Goal: Ask a question

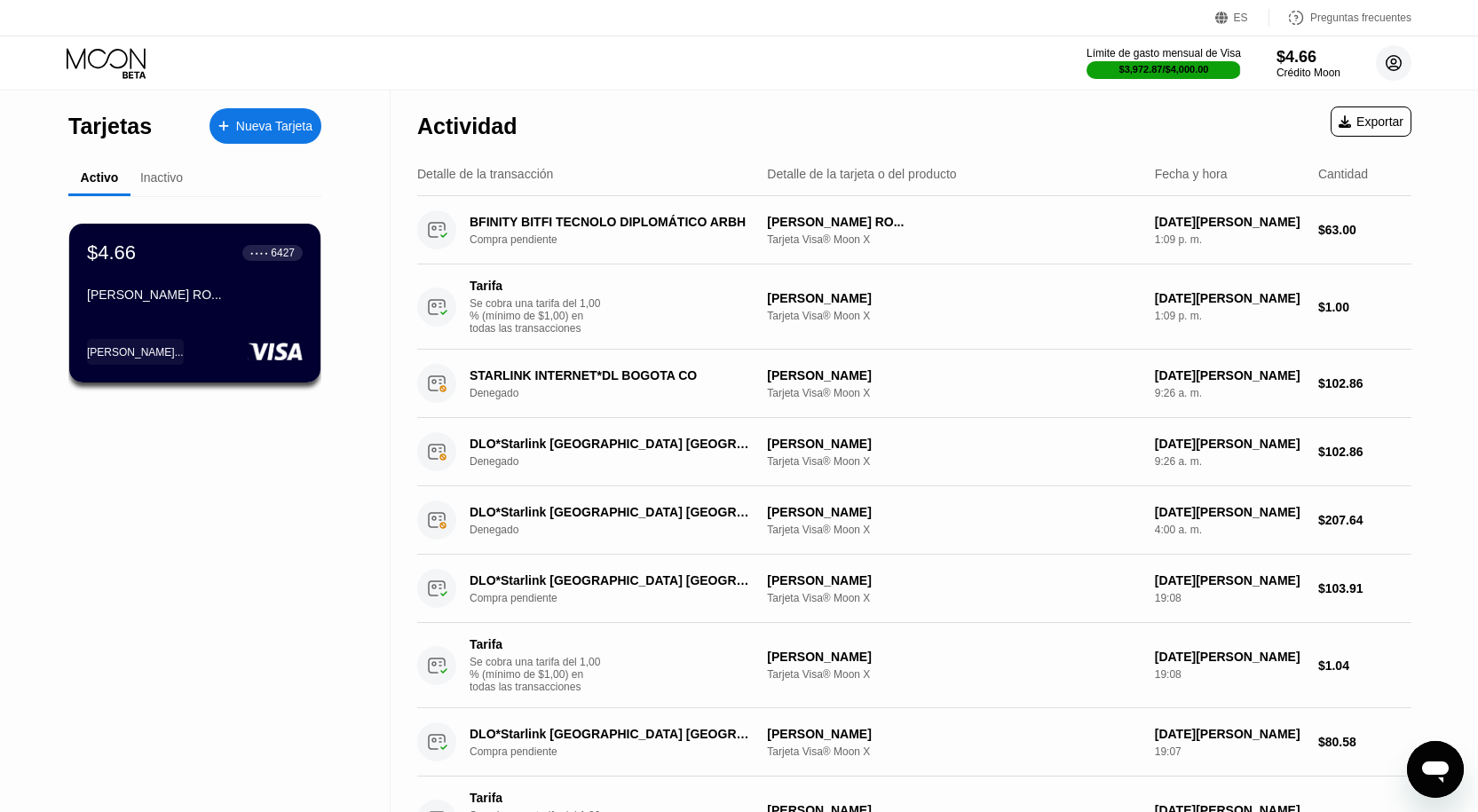
click at [1352, 67] on div "Límite de gasto mensual de Visa $3,972.87 / $4,000.00 $4.66 Crédito Moon [PERSO…" at bounding box center [1248, 63] width 325 height 36
click at [1316, 69] on font "Crédito Moon" at bounding box center [1308, 73] width 64 height 13
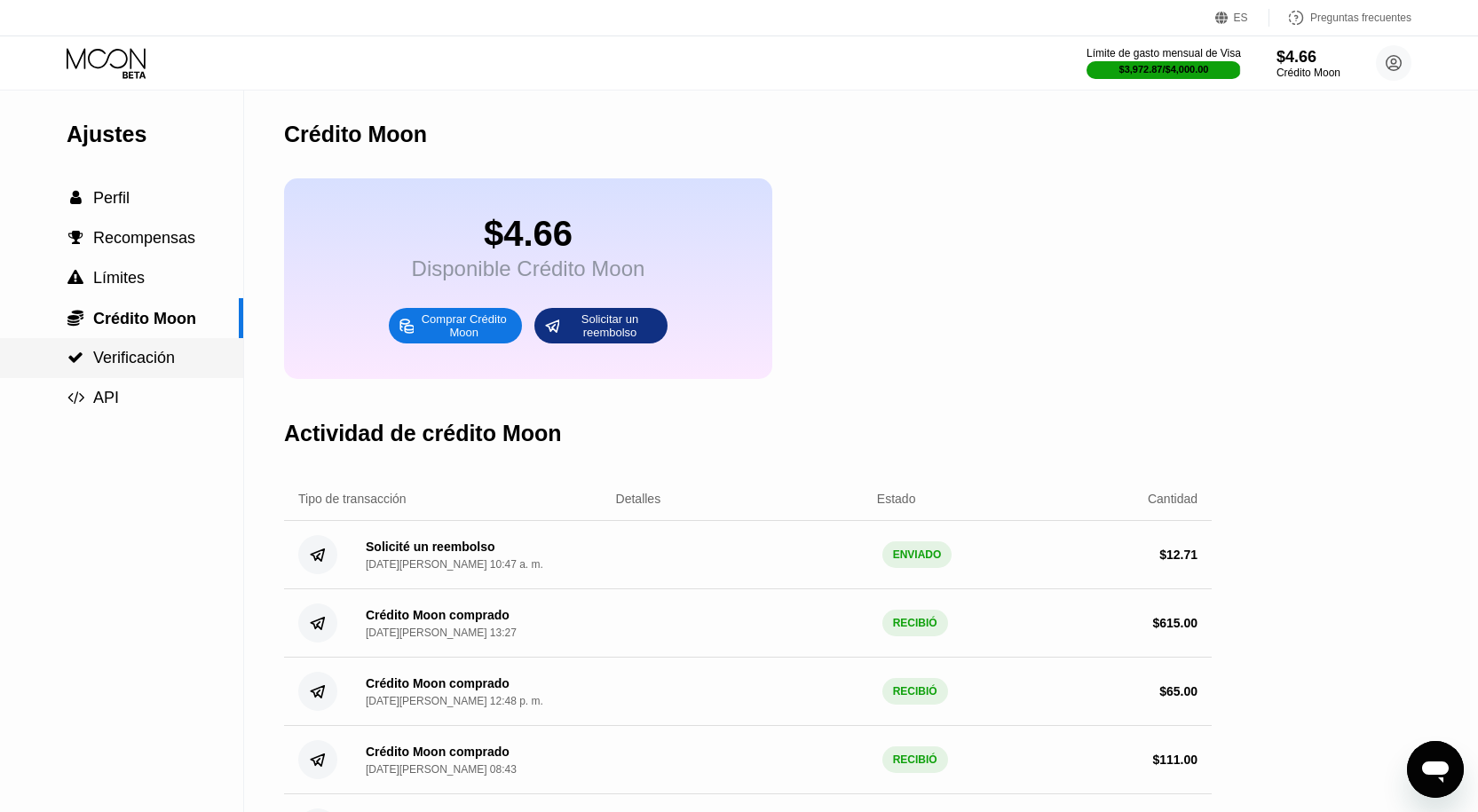
click at [196, 366] on div " Verificación" at bounding box center [121, 358] width 243 height 18
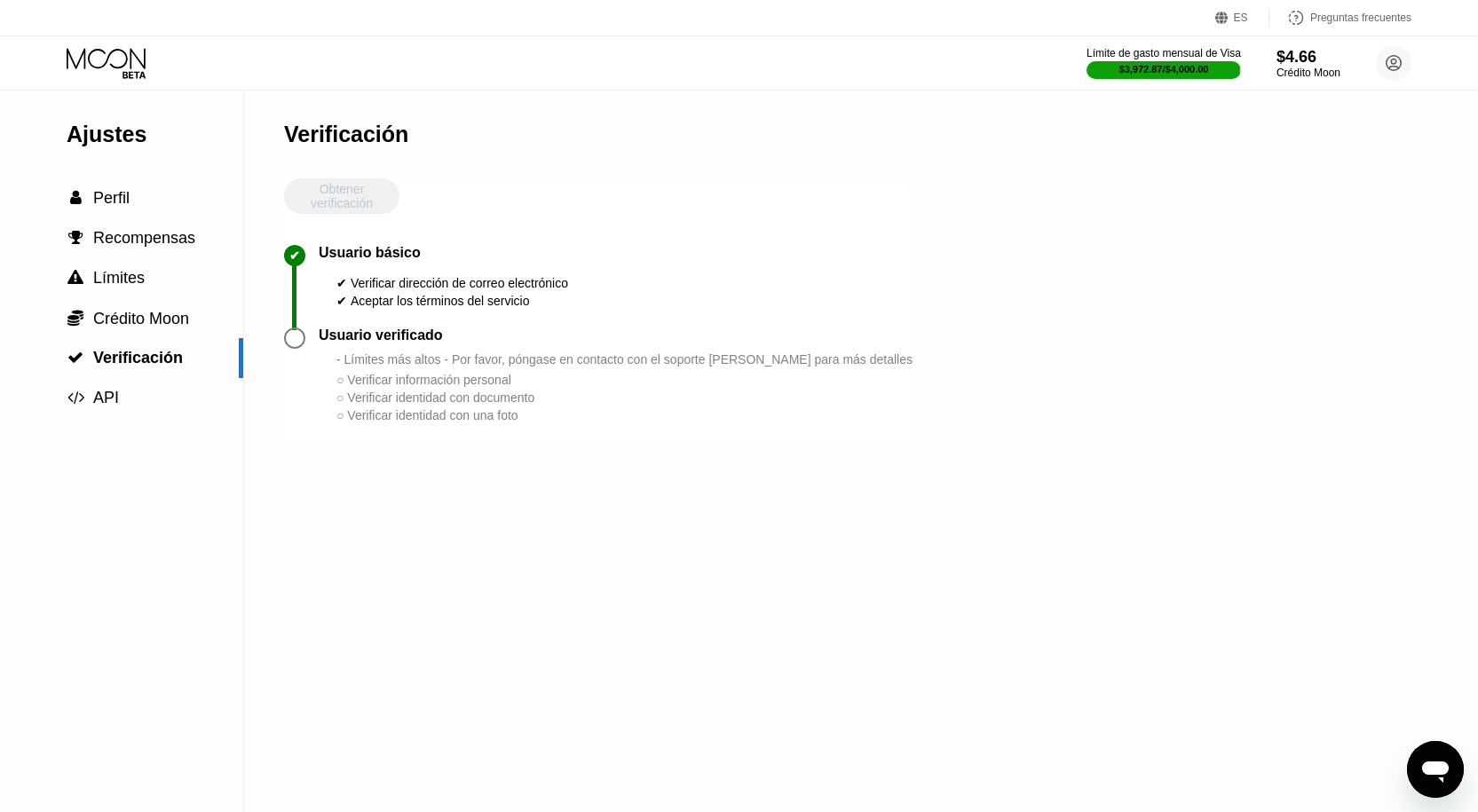
click at [299, 349] on div at bounding box center [295, 338] width 21 height 21
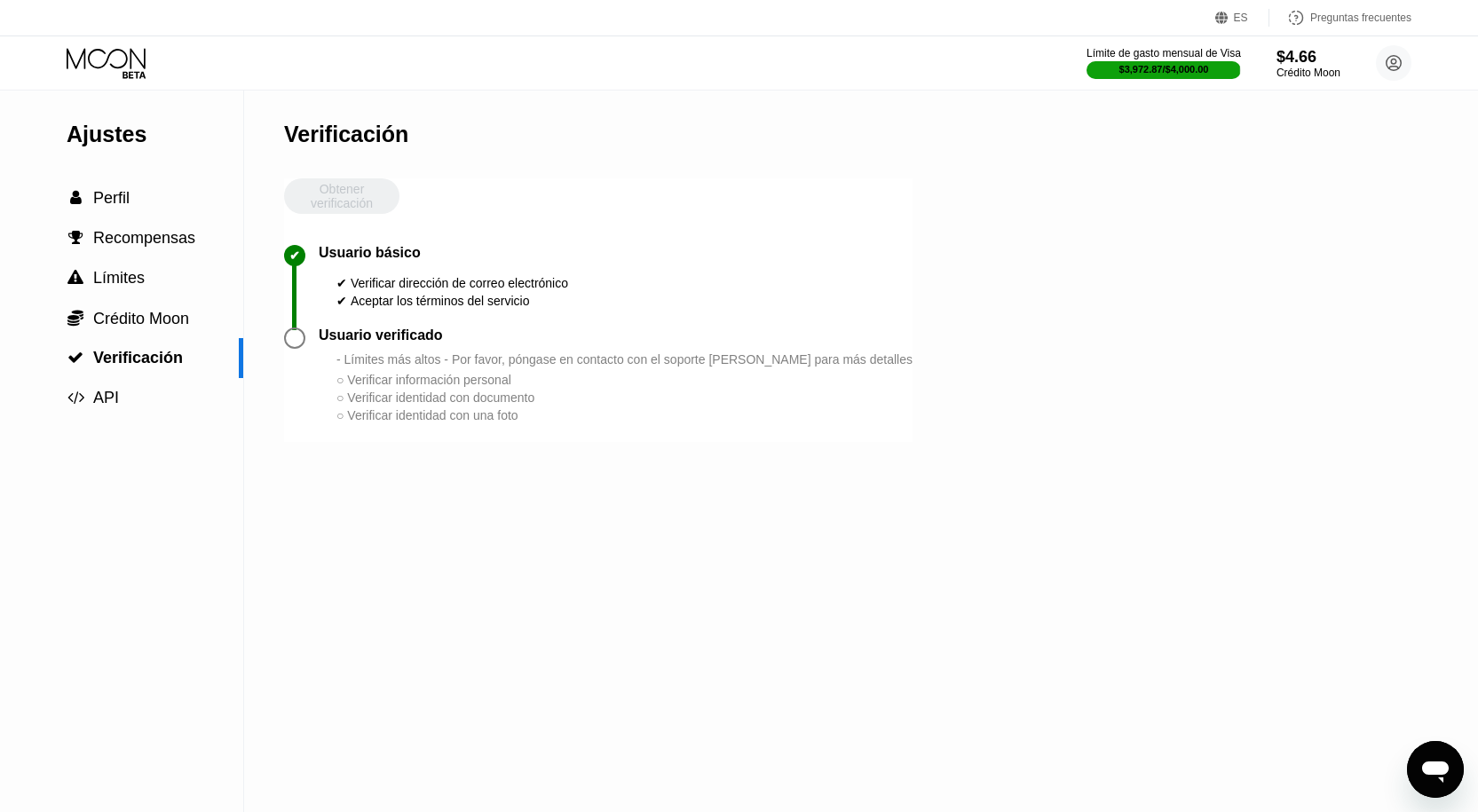
click at [289, 349] on div at bounding box center [295, 338] width 21 height 21
click at [288, 349] on div at bounding box center [295, 338] width 21 height 21
click at [1435, 776] on icon "Abrir ventana de mensajería" at bounding box center [1435, 769] width 32 height 32
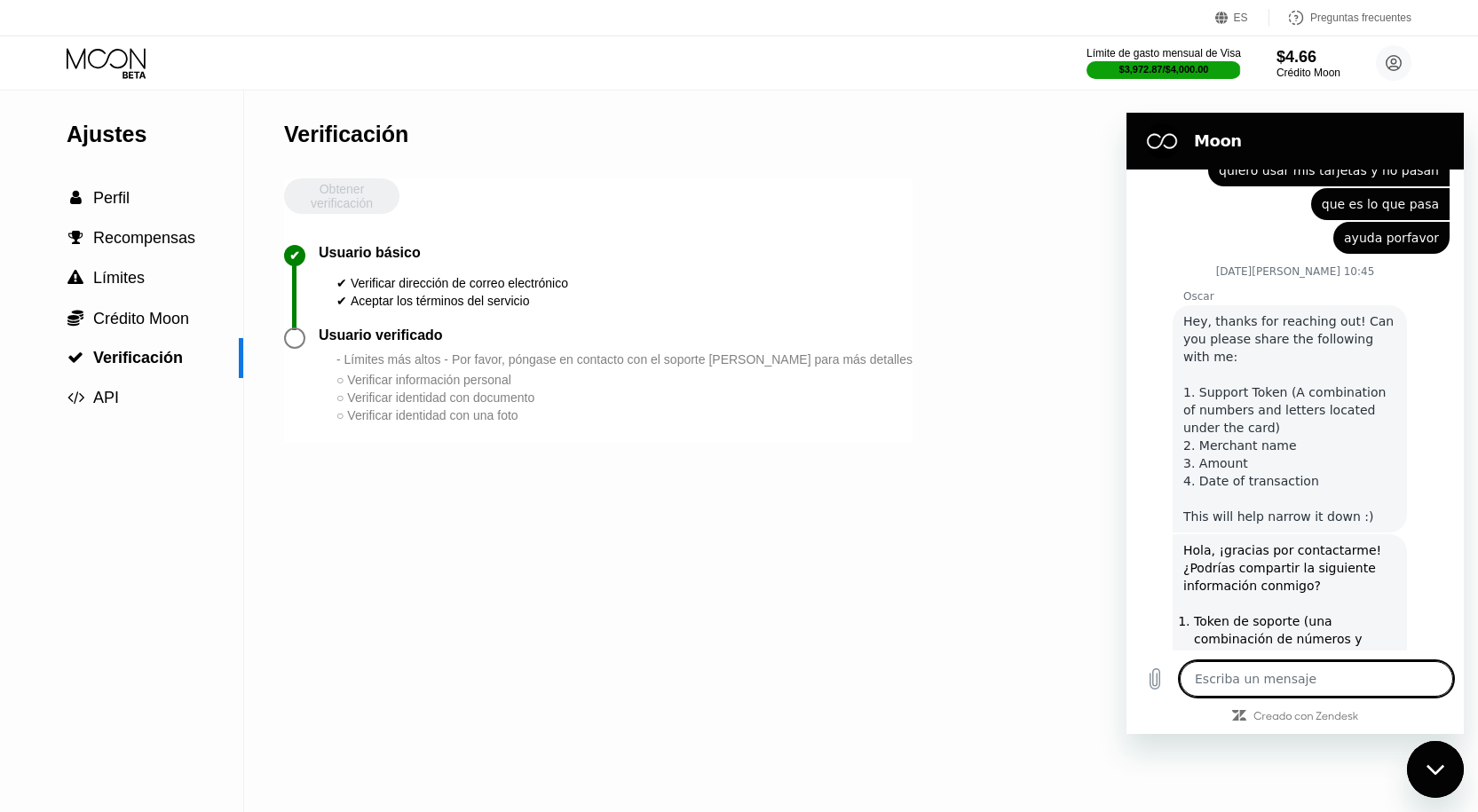
type textarea "x"
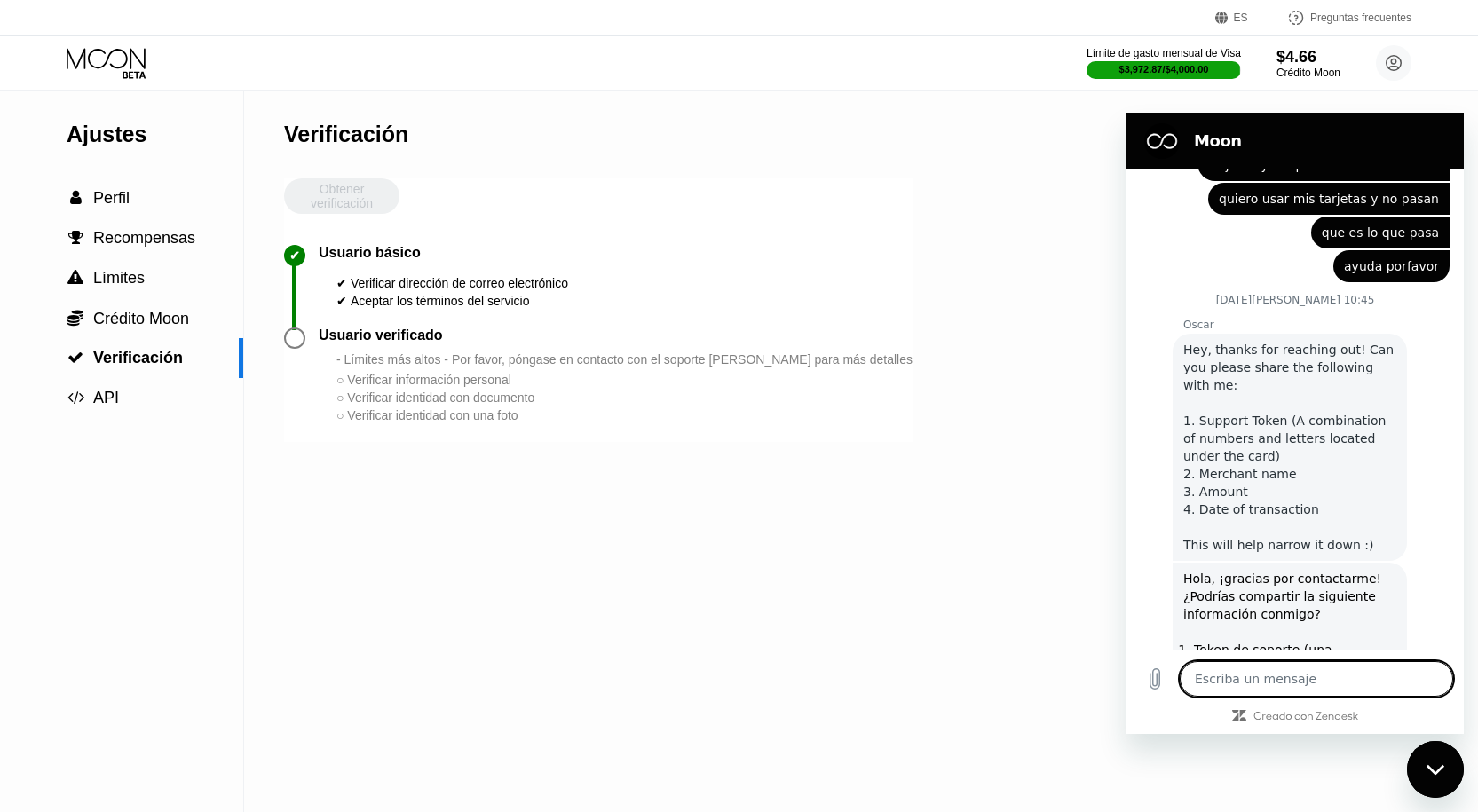
scroll to position [4150, 0]
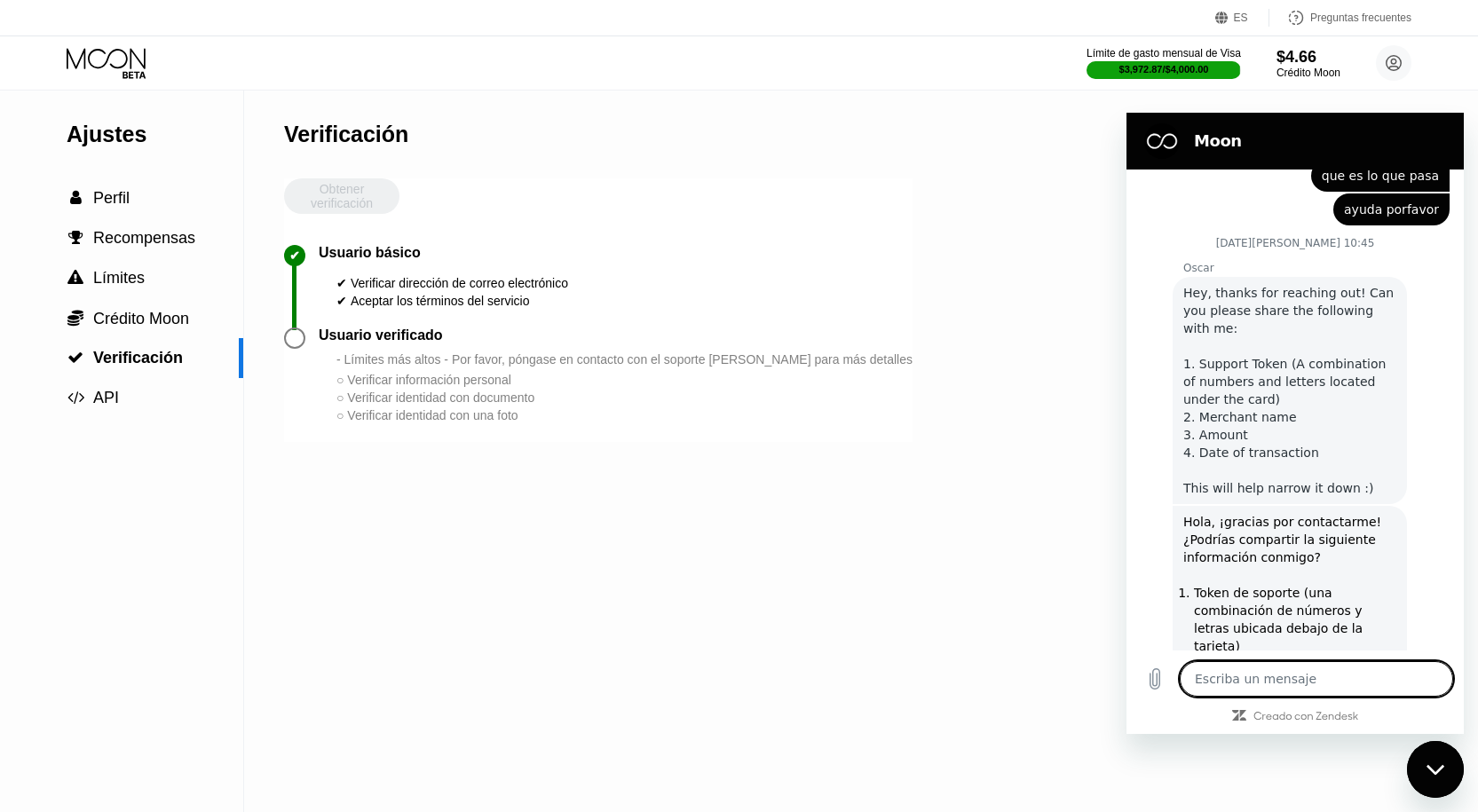
click at [1303, 671] on textarea at bounding box center [1317, 679] width 273 height 36
type textarea "p"
type textarea "x"
type textarea "pa"
type textarea "x"
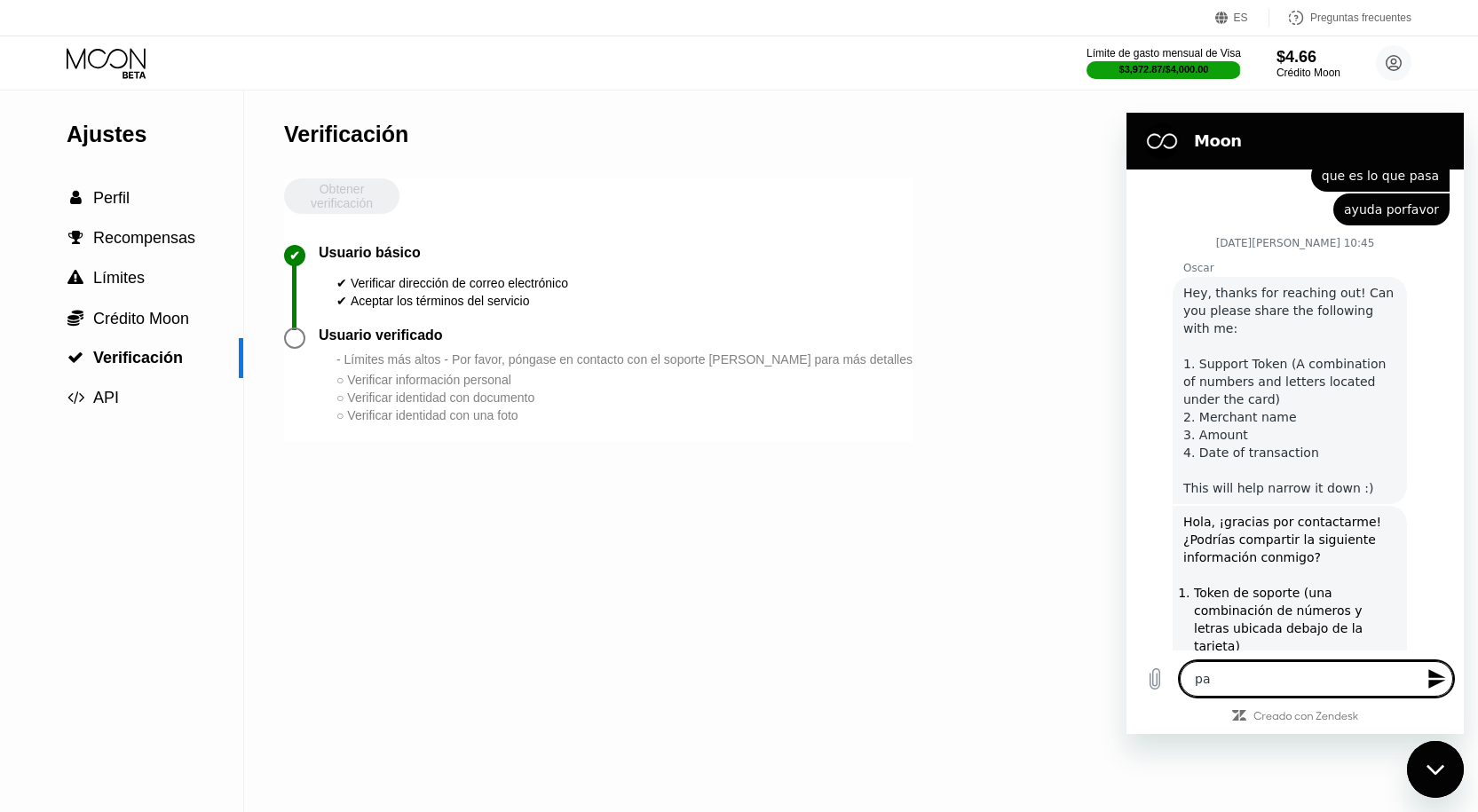
type textarea "par"
type textarea "x"
type textarea "para"
type textarea "x"
type textarea "para"
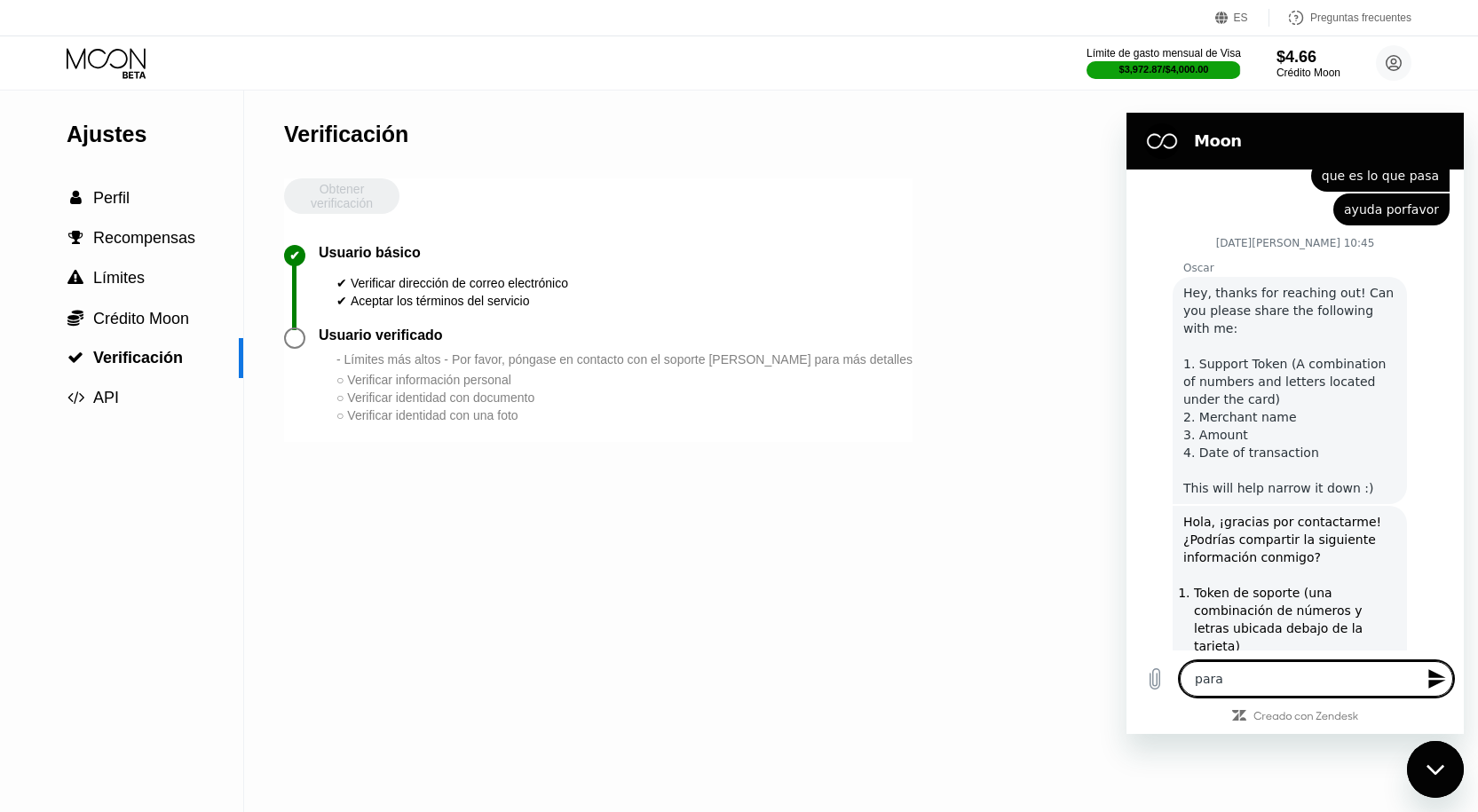
type textarea "x"
type textarea "para"
type textarea "x"
type textarea "para"
type textarea "x"
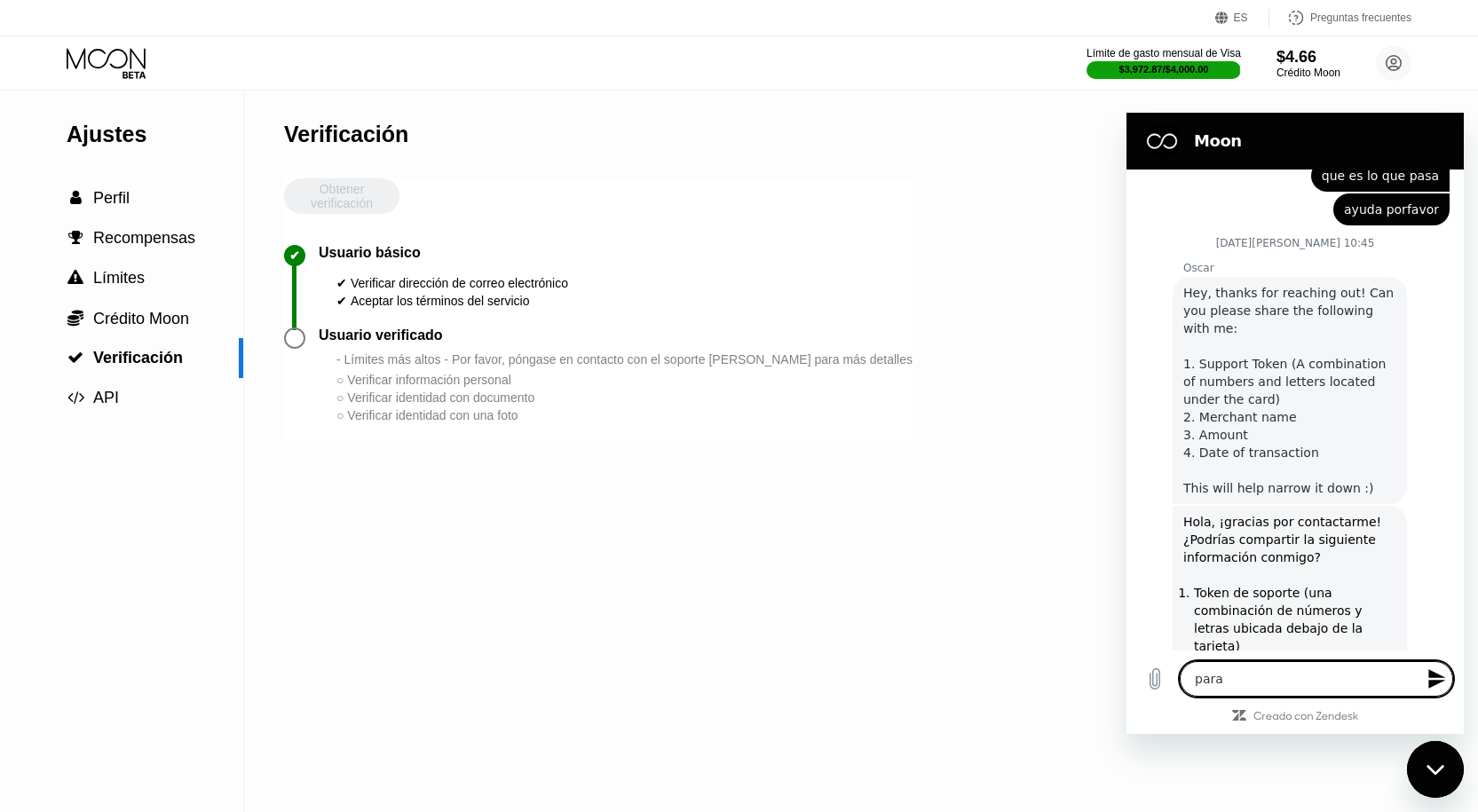
type textarea "para v"
type textarea "x"
type textarea "para ve"
type textarea "x"
type textarea "para ver"
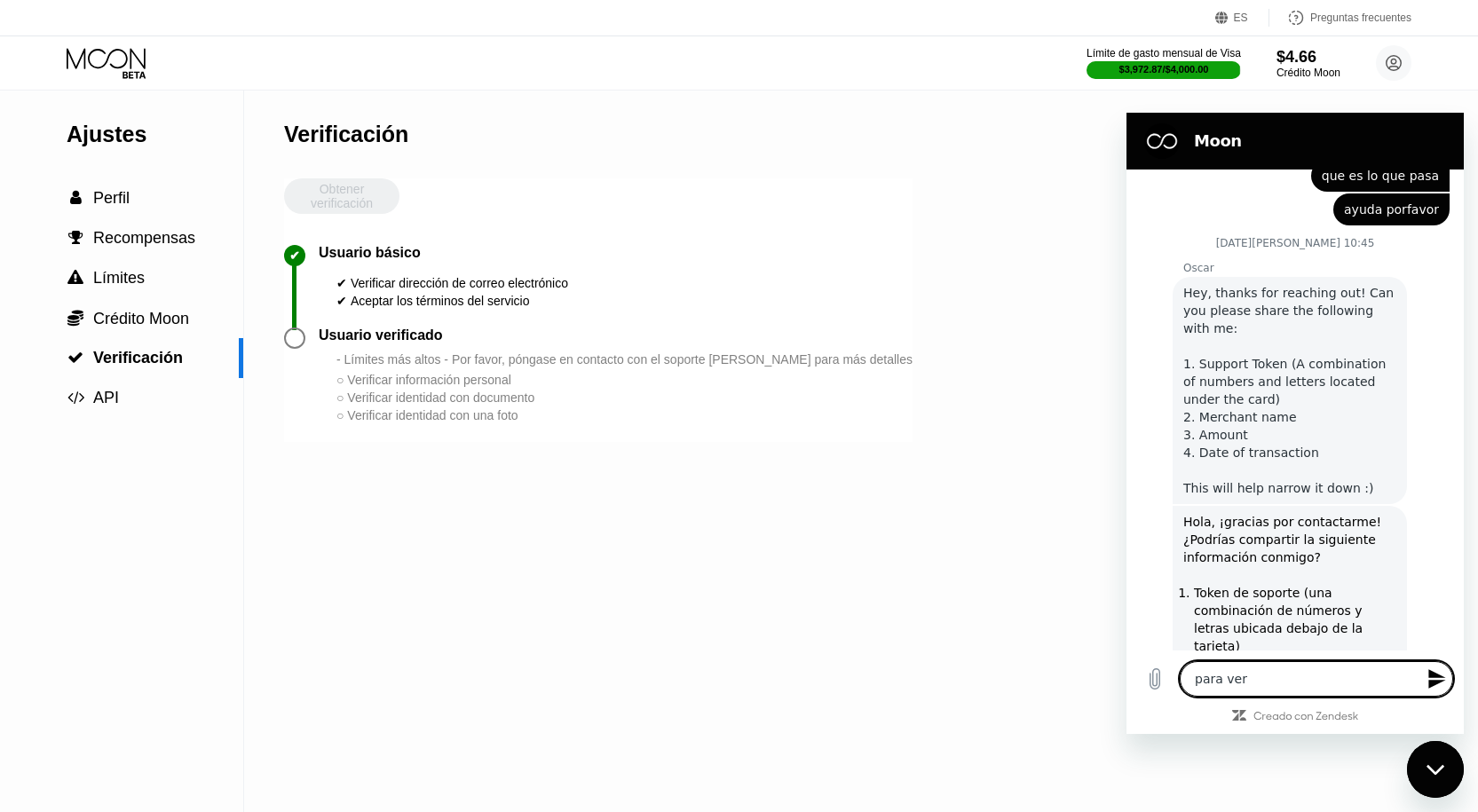
type textarea "x"
type textarea "para vero"
type textarea "x"
type textarea "para verof"
type textarea "x"
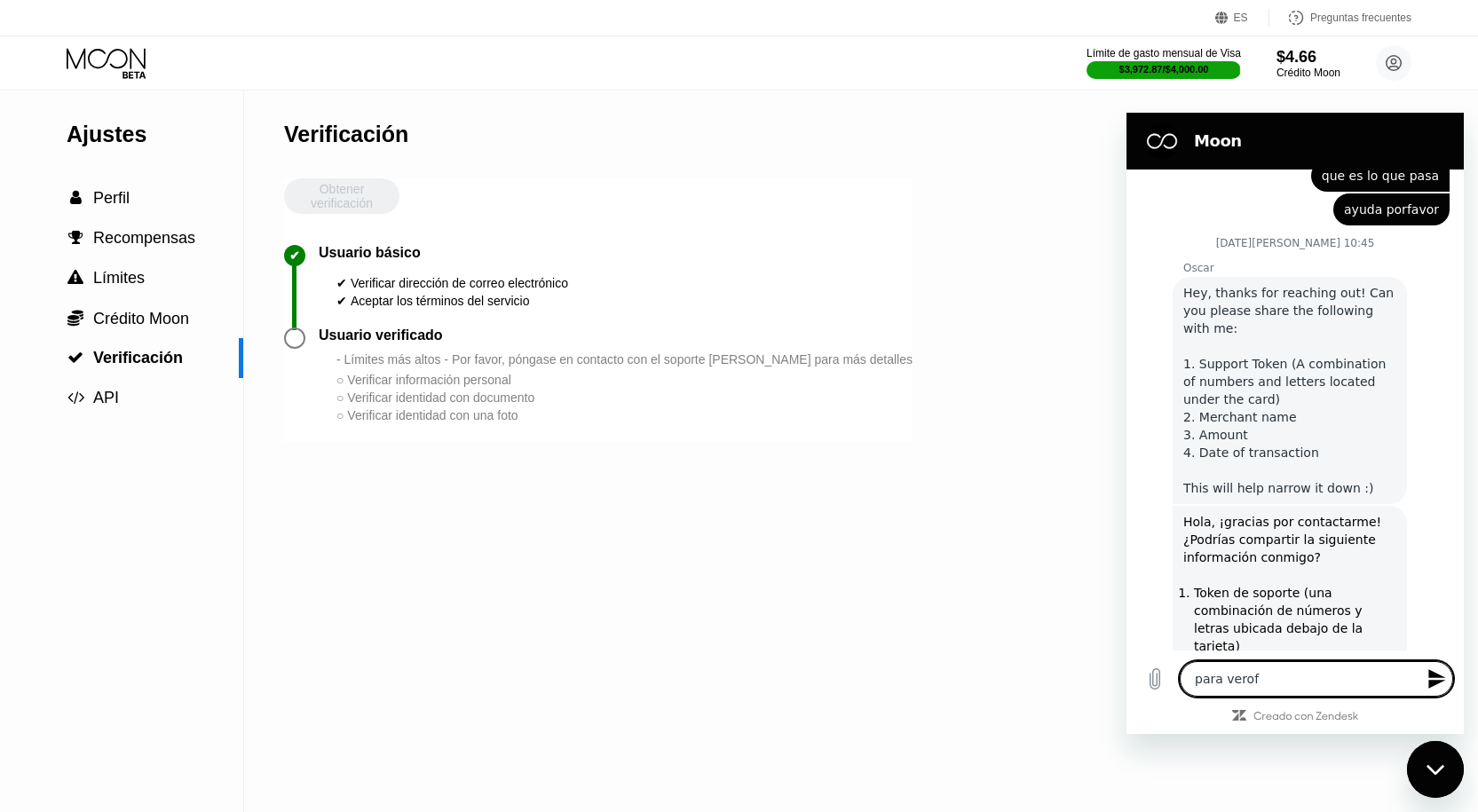
type textarea "para vero"
type textarea "x"
type textarea "para ver"
type textarea "x"
type textarea "para verio"
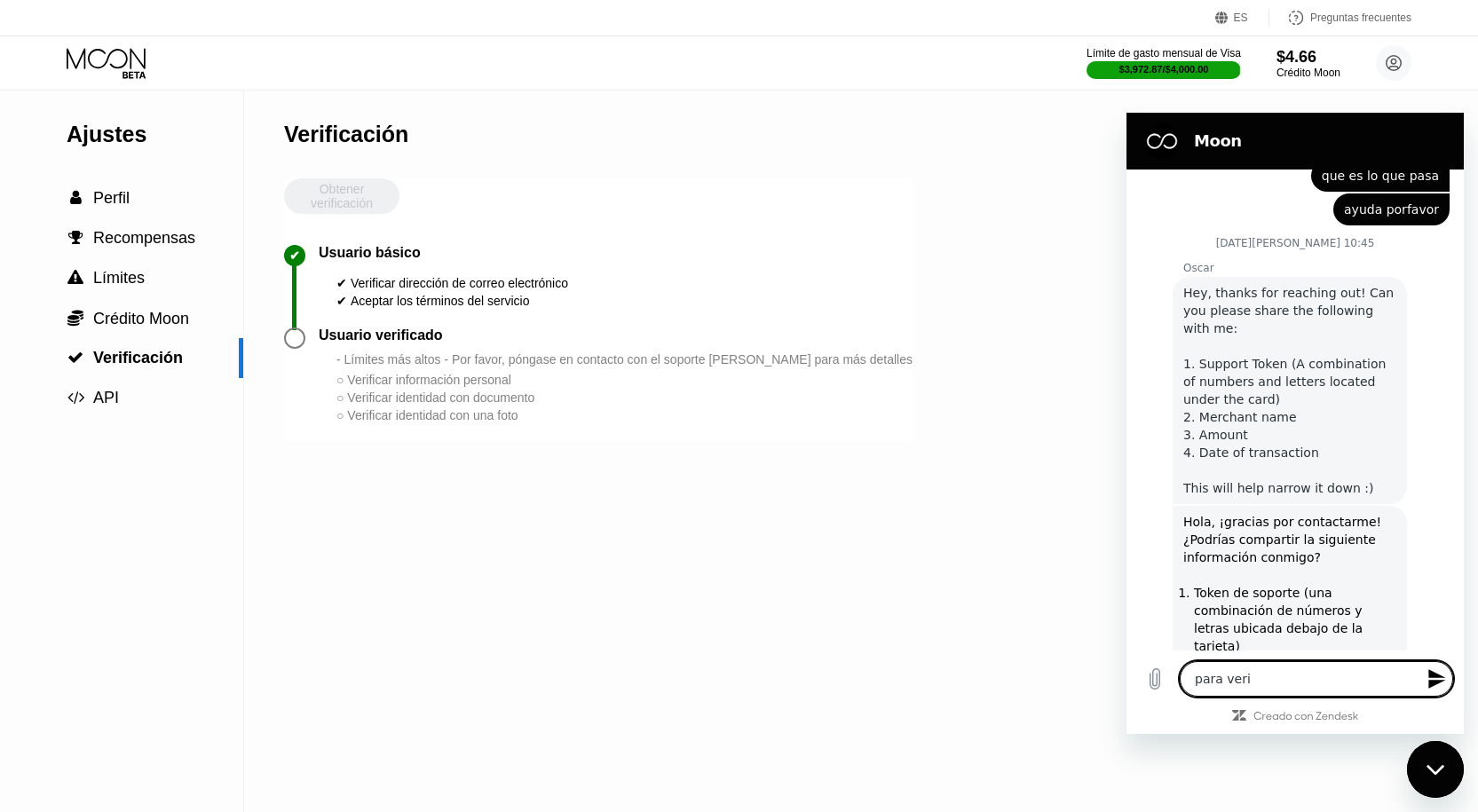
type textarea "x"
type textarea "para veriof"
type textarea "x"
type textarea "para verio"
type textarea "x"
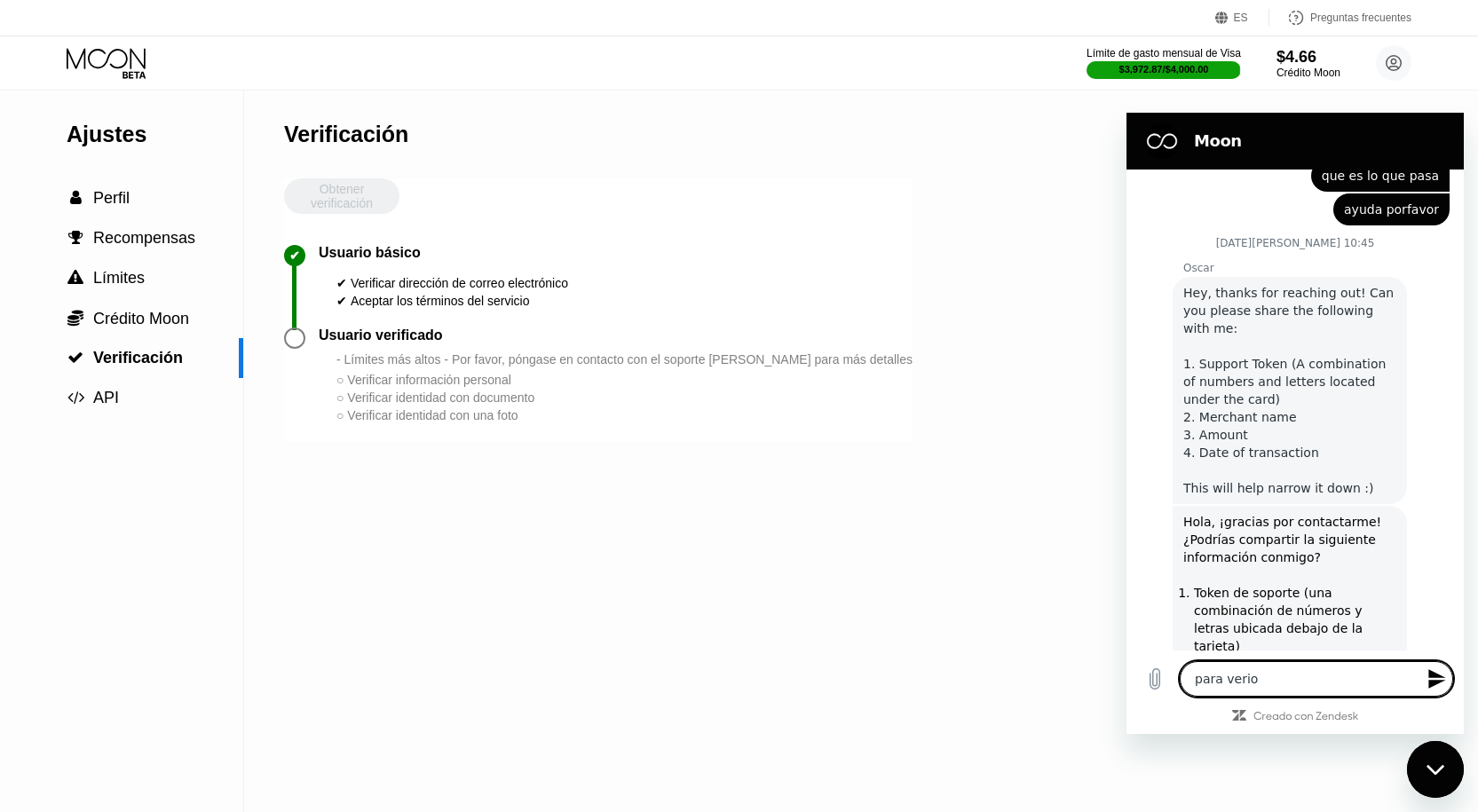
type textarea "para veri"
type textarea "x"
type textarea "para verif"
type textarea "x"
type textarea "para verifo"
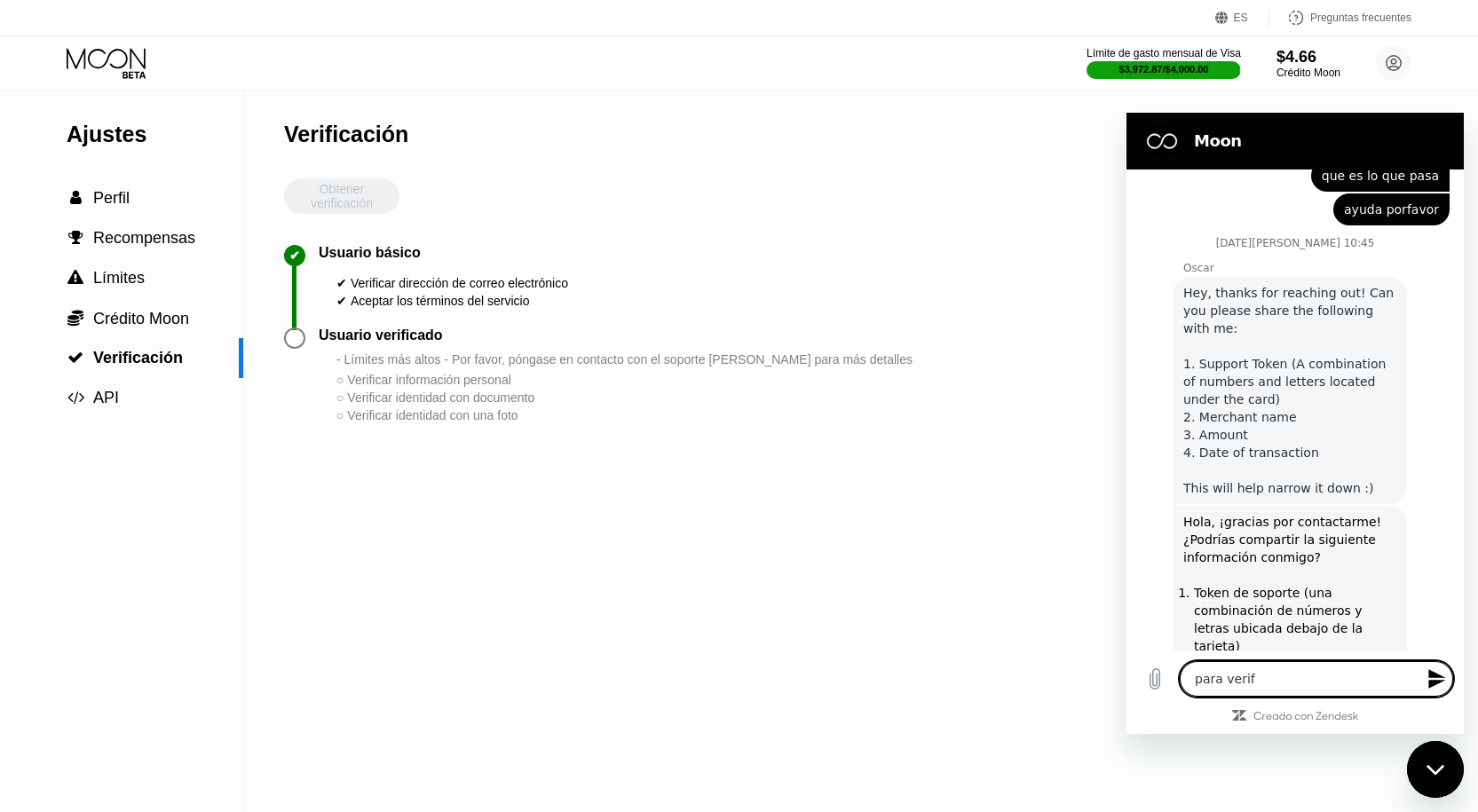
type textarea "x"
type textarea "para verifoc"
type textarea "x"
type textarea "para verifoca"
type textarea "x"
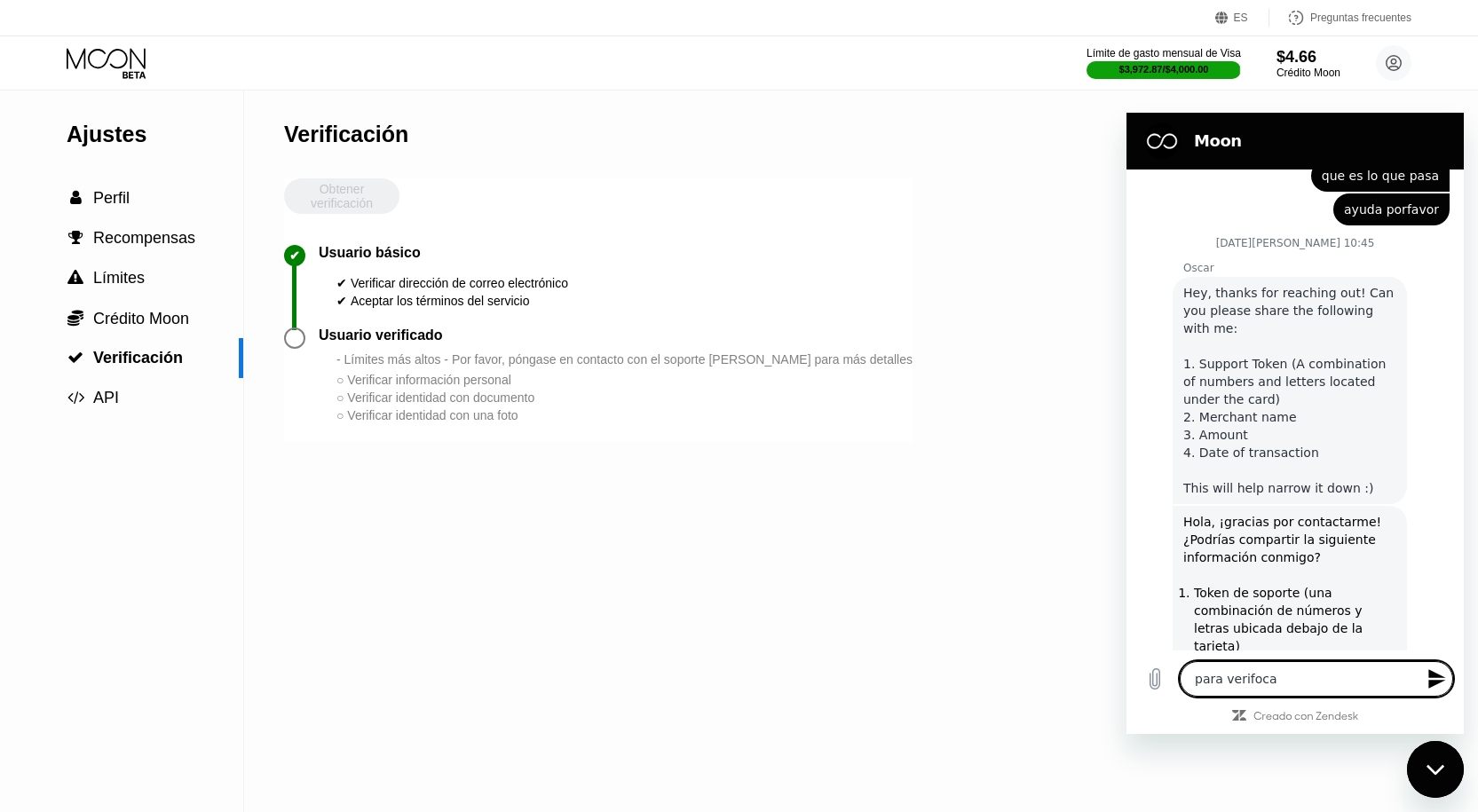
type textarea "para verifocar"
type textarea "x"
type textarea "para verifoca"
type textarea "x"
type textarea "para verifoc"
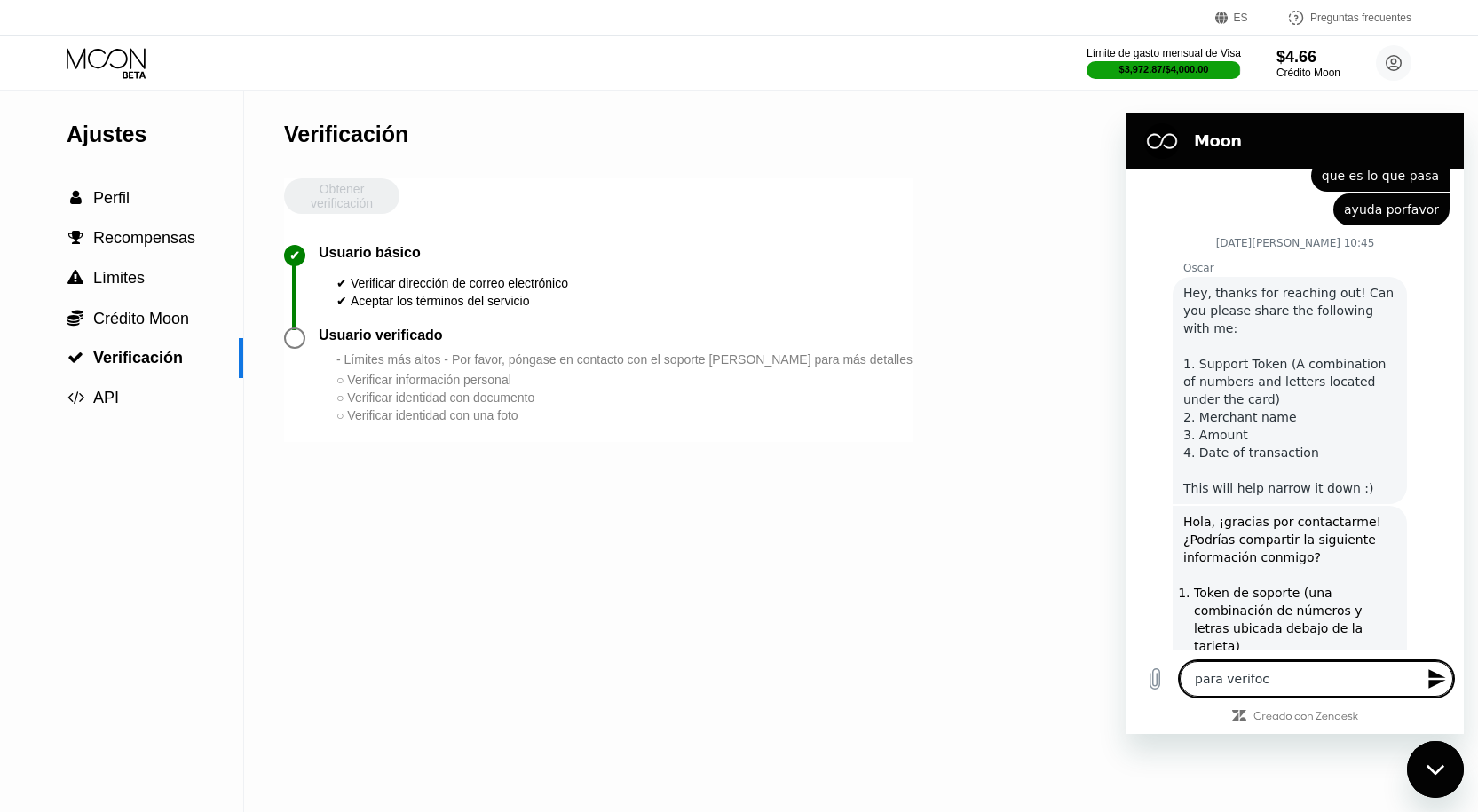
type textarea "x"
type textarea "para verifo"
type textarea "x"
type textarea "para verif"
type textarea "x"
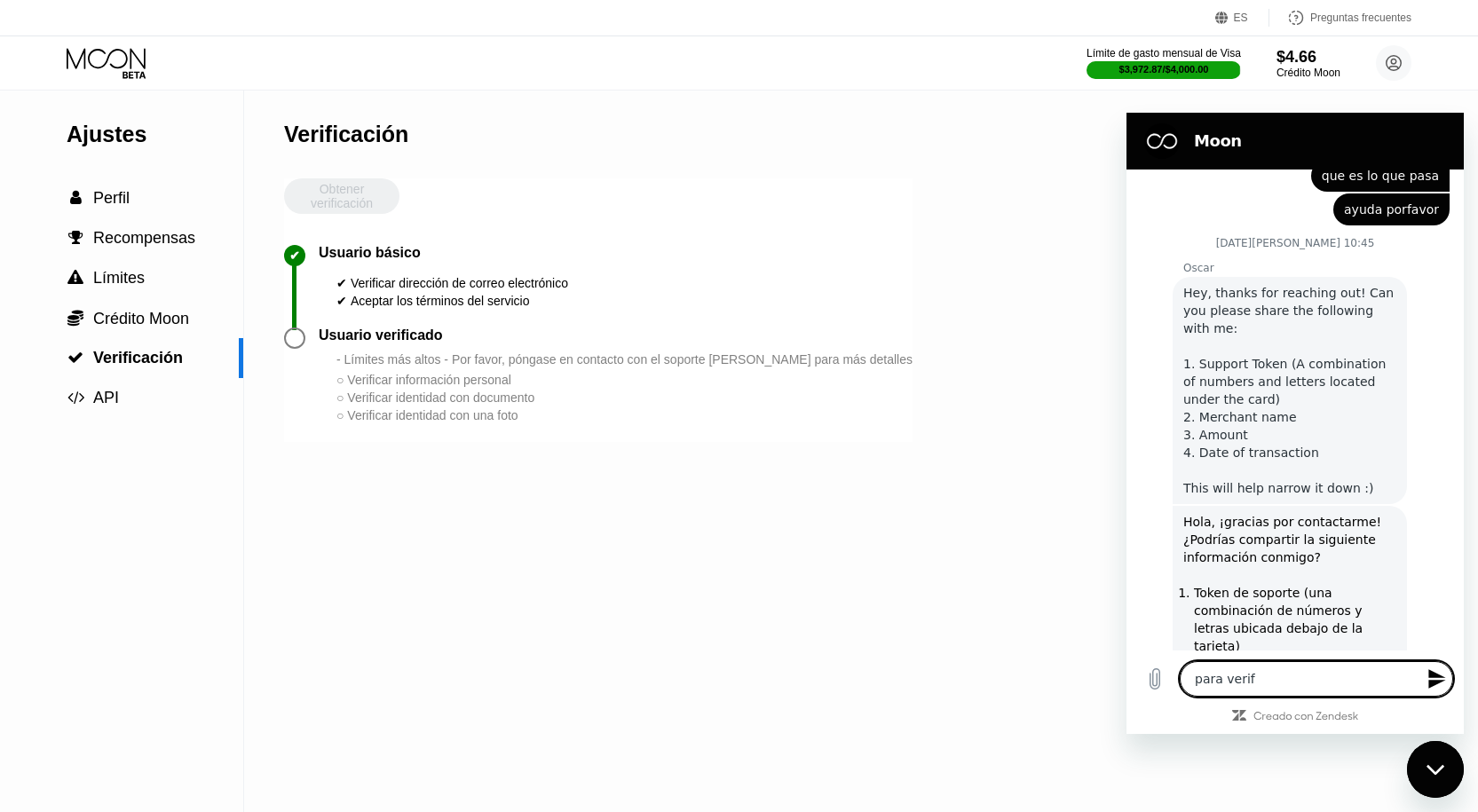
type textarea "para verifo"
type textarea "x"
type textarea "para verifoc"
type textarea "x"
type textarea "para verifo"
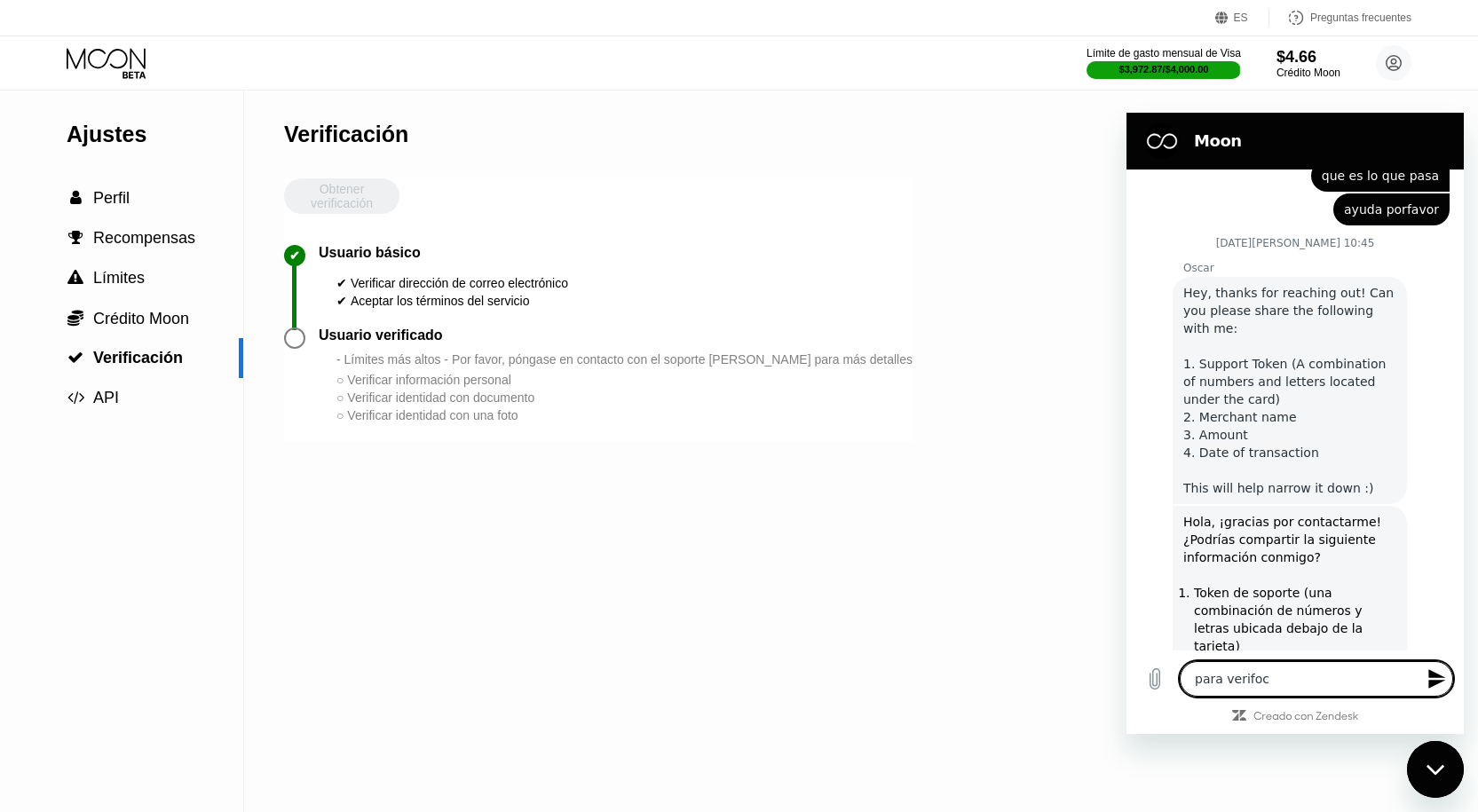
type textarea "x"
type textarea "para verif"
type textarea "x"
type textarea "para verifi"
type textarea "x"
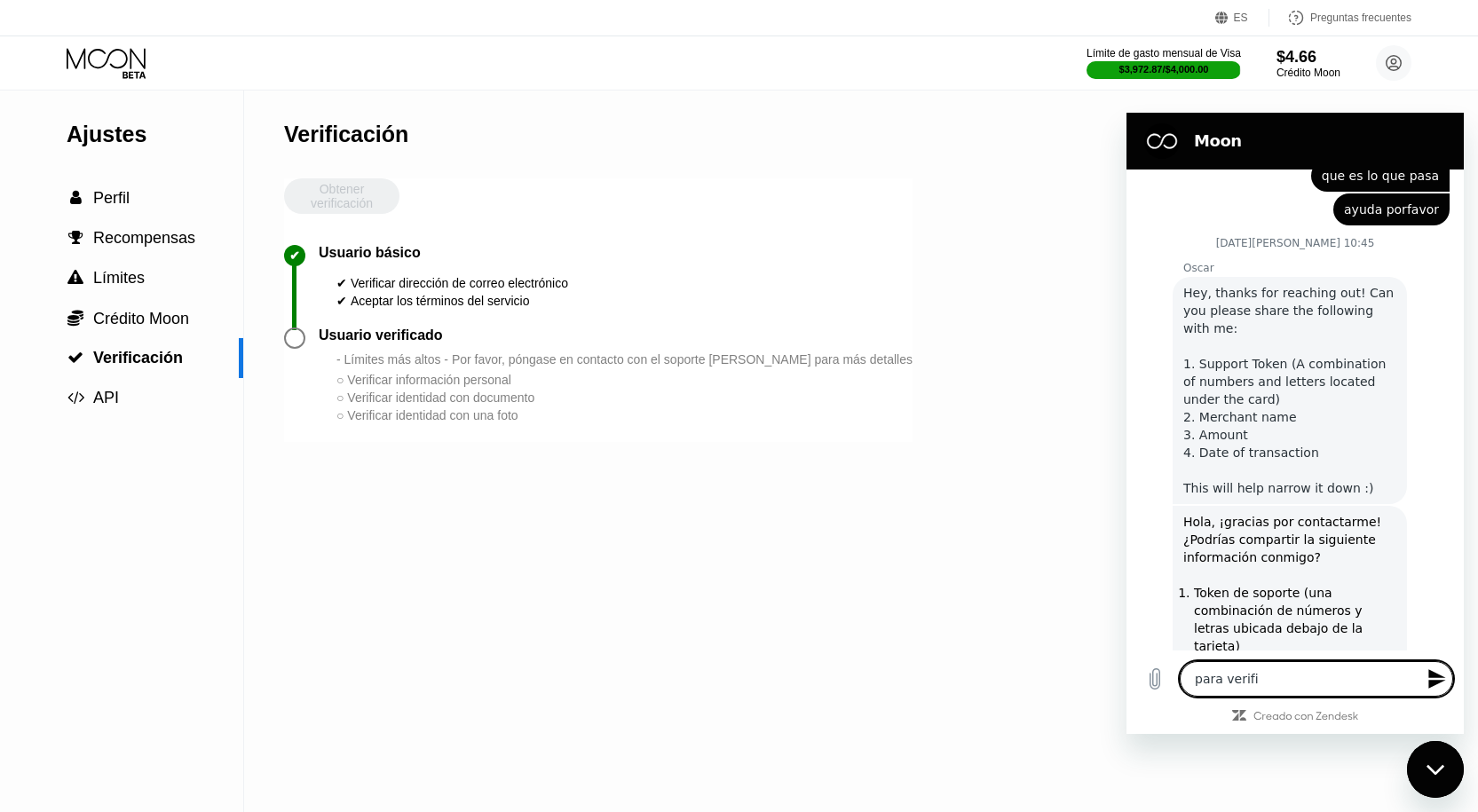
type textarea "para verific"
type textarea "x"
type textarea "para verifica"
type textarea "x"
type textarea "para verificar"
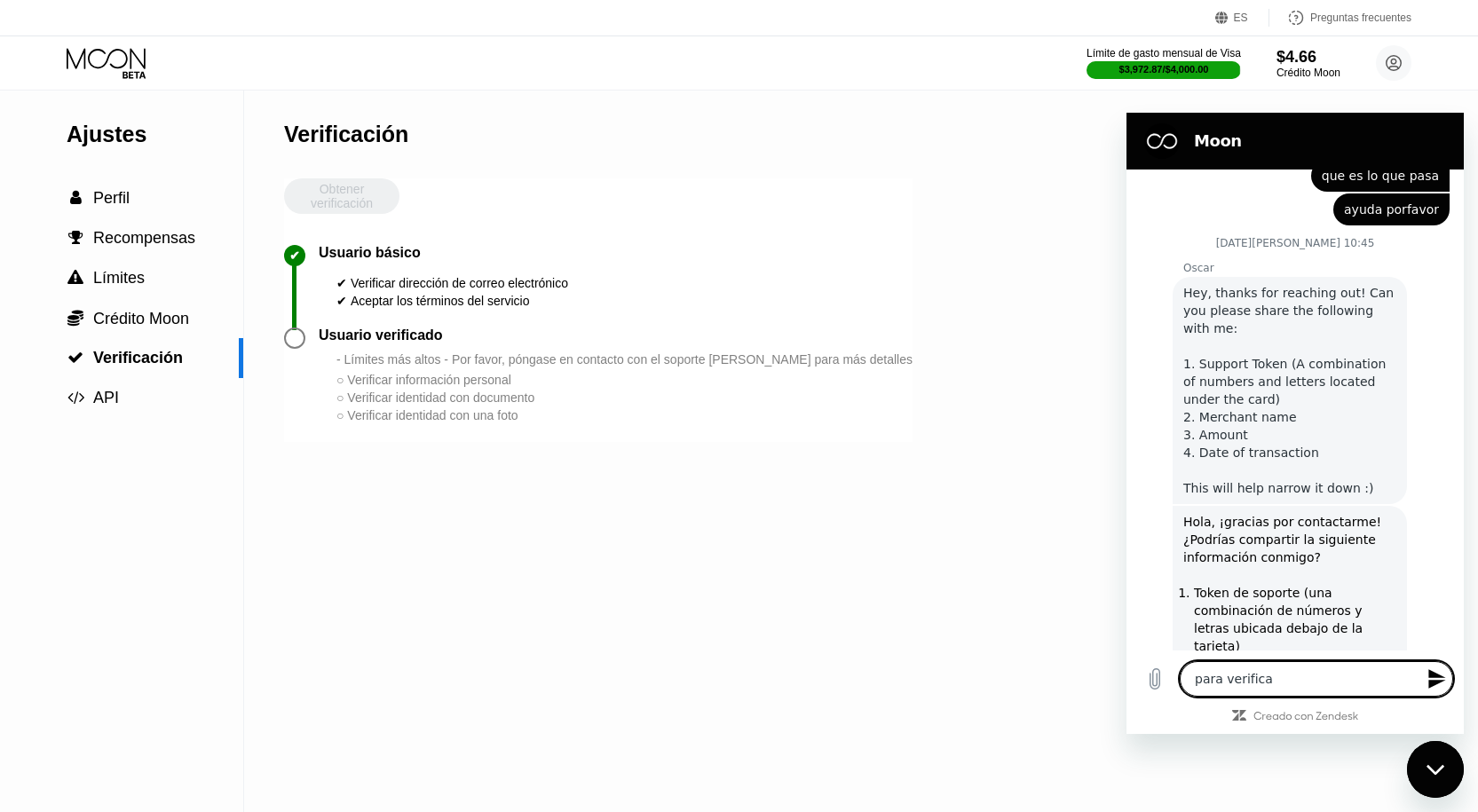
type textarea "x"
type textarea "para verificar"
type textarea "x"
type textarea "para verificar m"
type textarea "x"
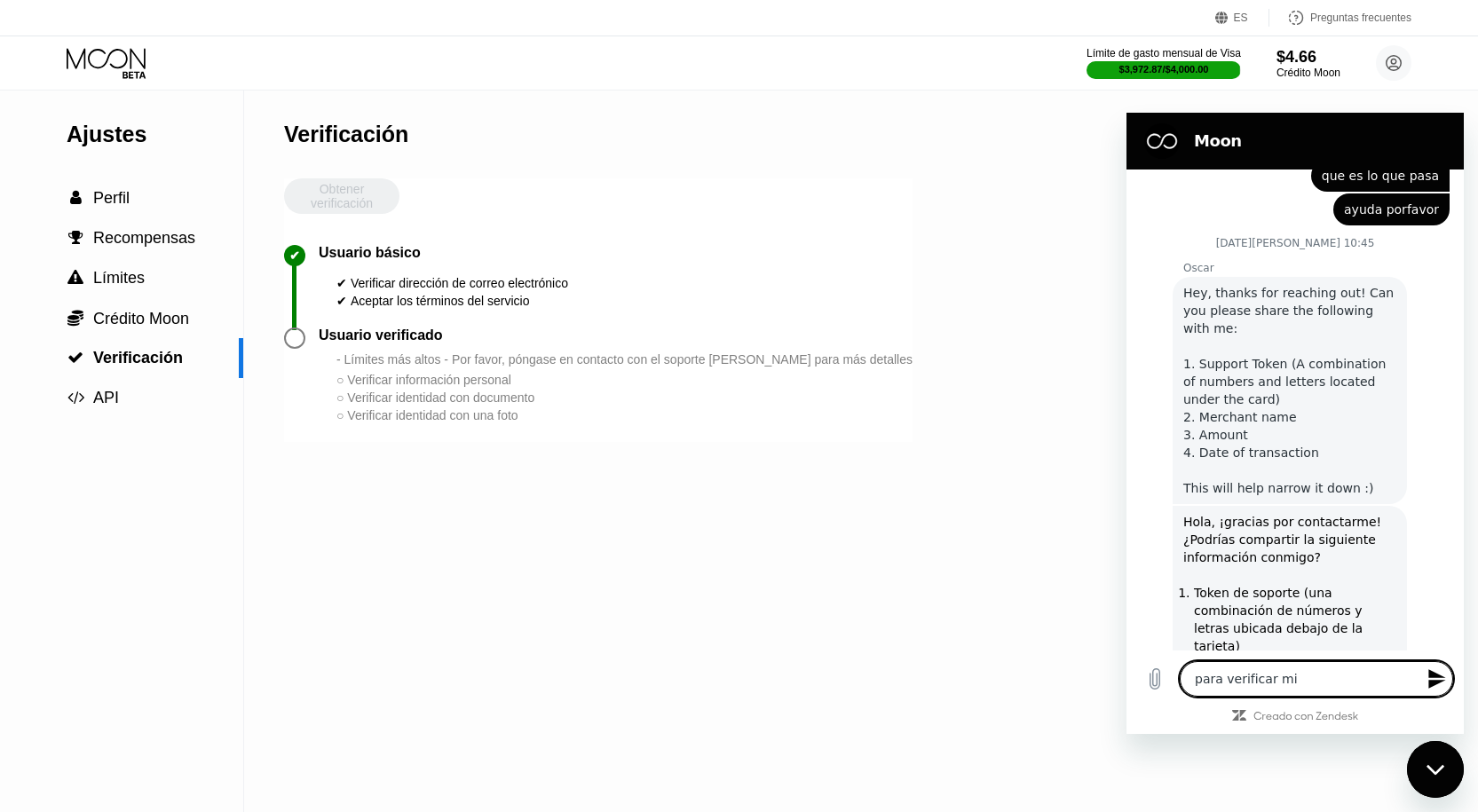
type textarea "para verificar mio"
type textarea "x"
type textarea "para verificar mio"
type textarea "x"
type textarea "para verificar mio"
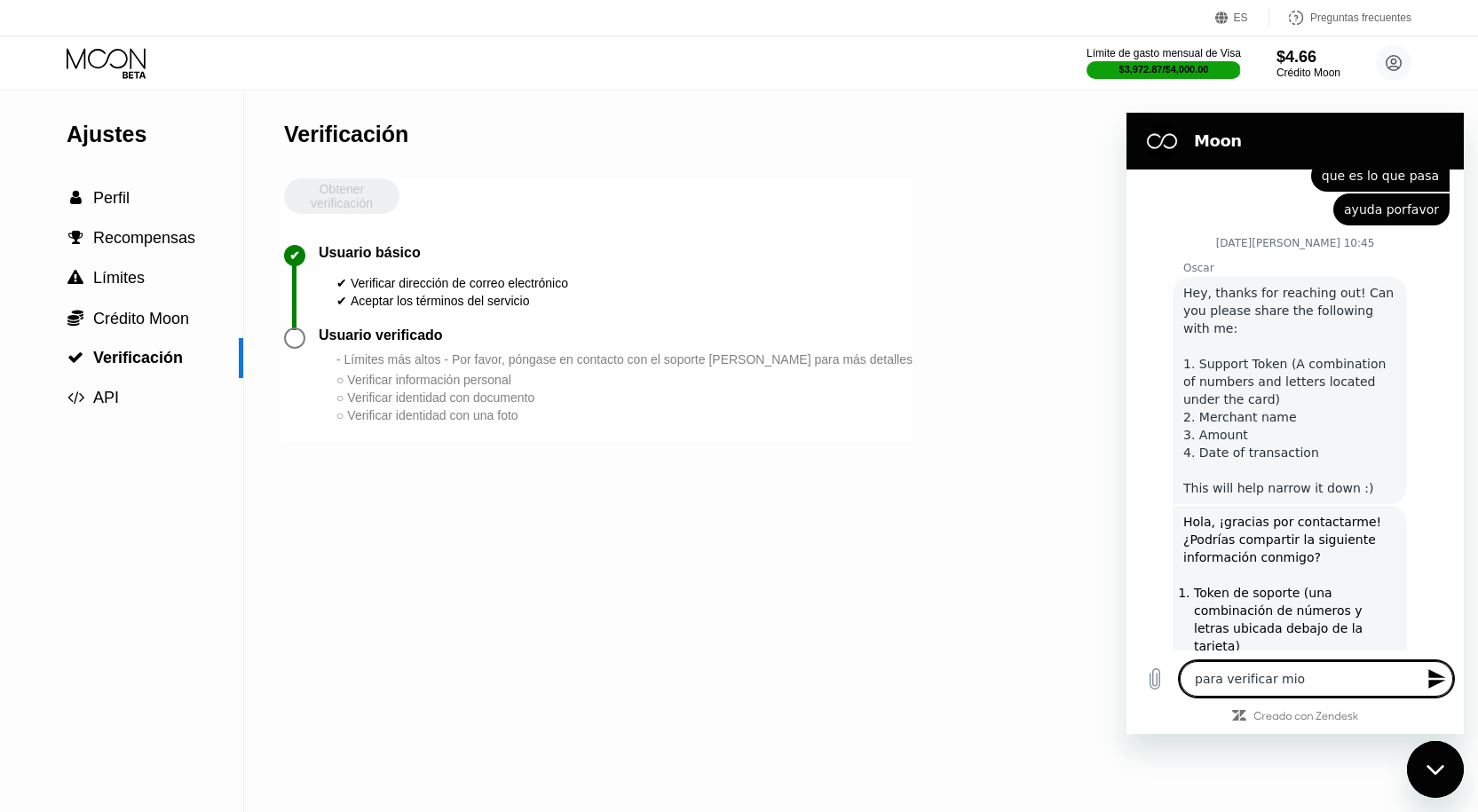
type textarea "x"
type textarea "para verificar mi"
type textarea "x"
type textarea "para verificar mi"
type textarea "x"
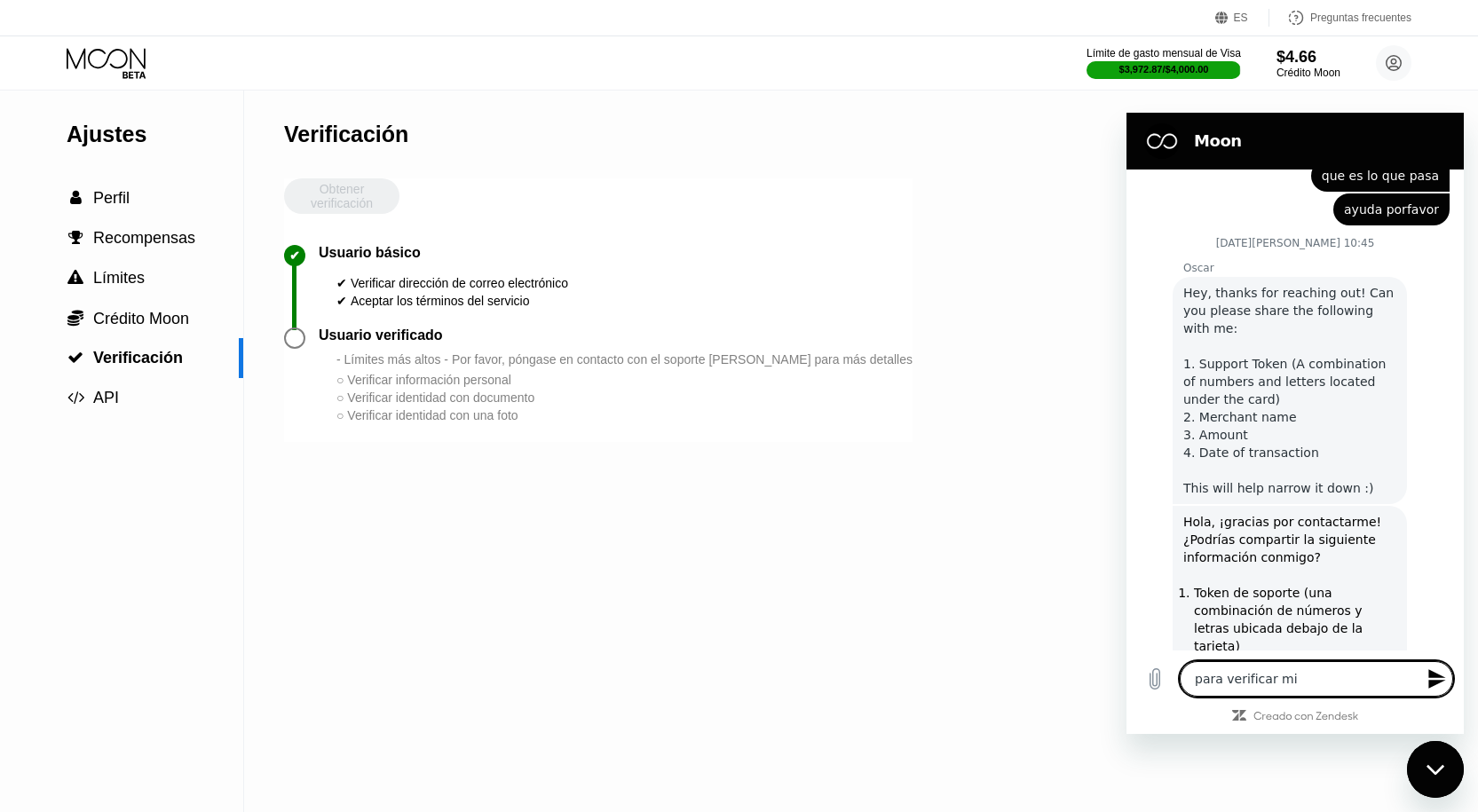
type textarea "para verificar mi u"
type textarea "x"
type textarea "para verificar mi us"
type textarea "x"
type textarea "para verificar mi usu"
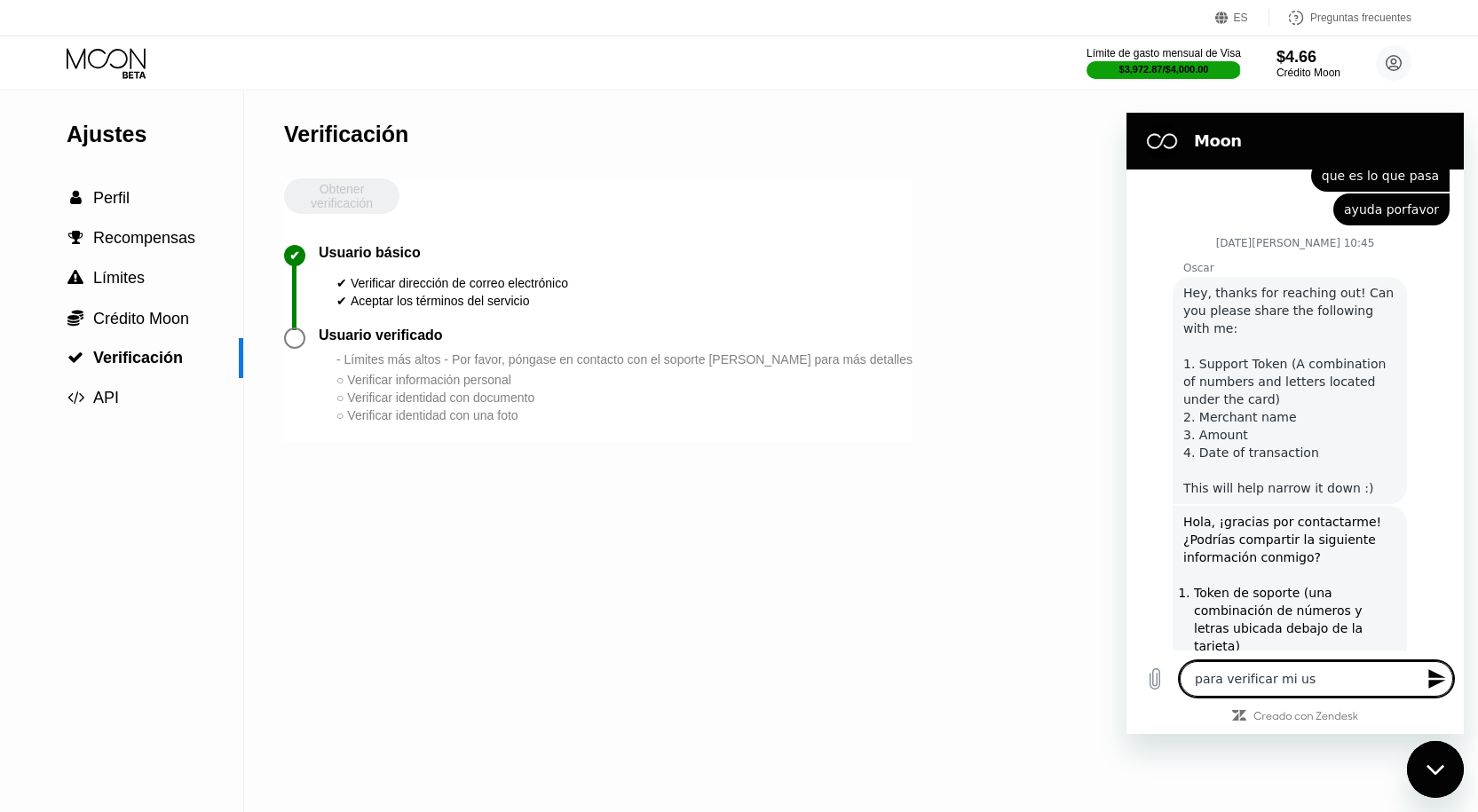
type textarea "x"
type textarea "para verificar mi usua"
type textarea "x"
type textarea "para verificar mi usuar"
type textarea "x"
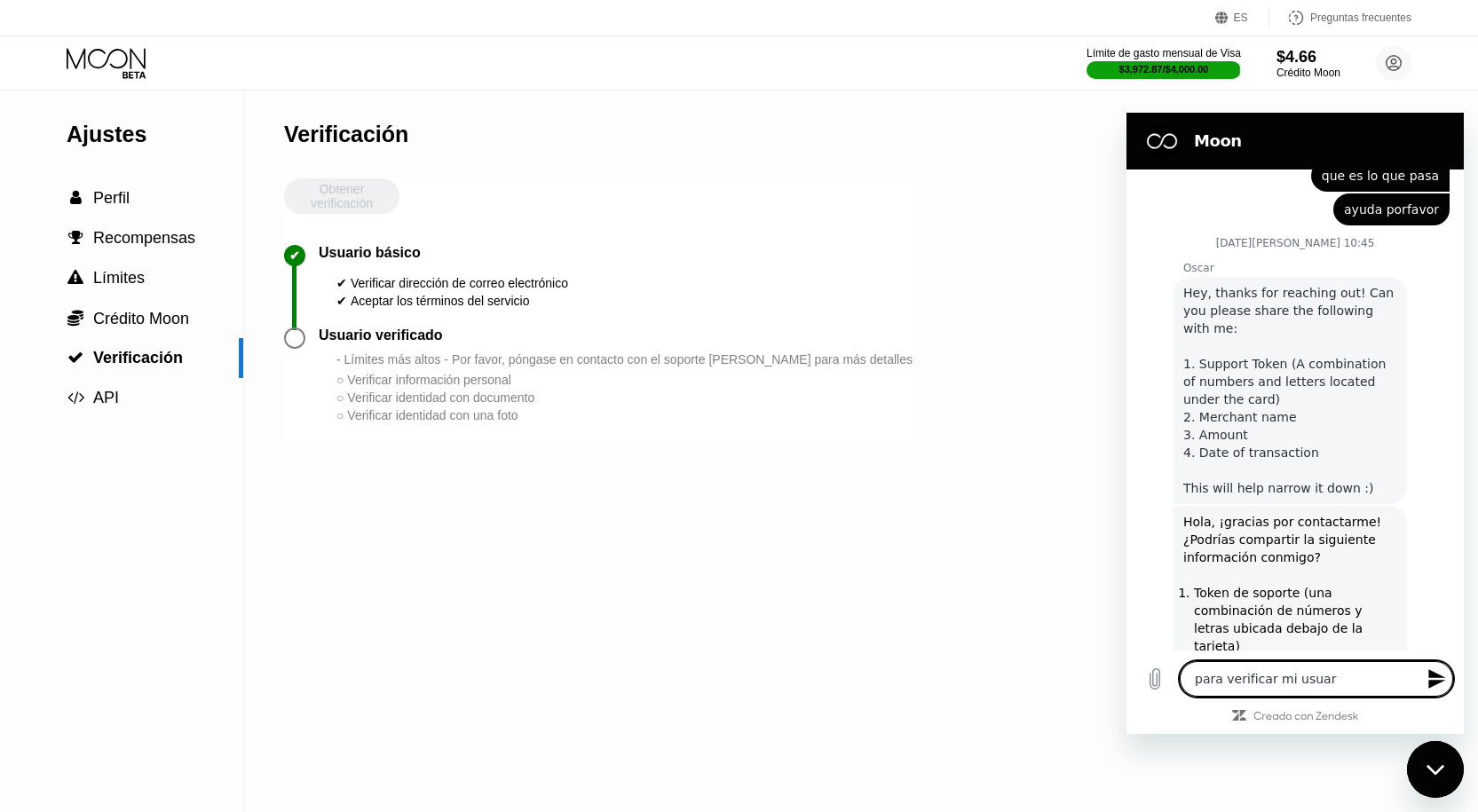
type textarea "para verificar mi usuaru"
type textarea "x"
type textarea "para verificar mi usuaruio"
type textarea "x"
type textarea "para verificar mi usuaruio"
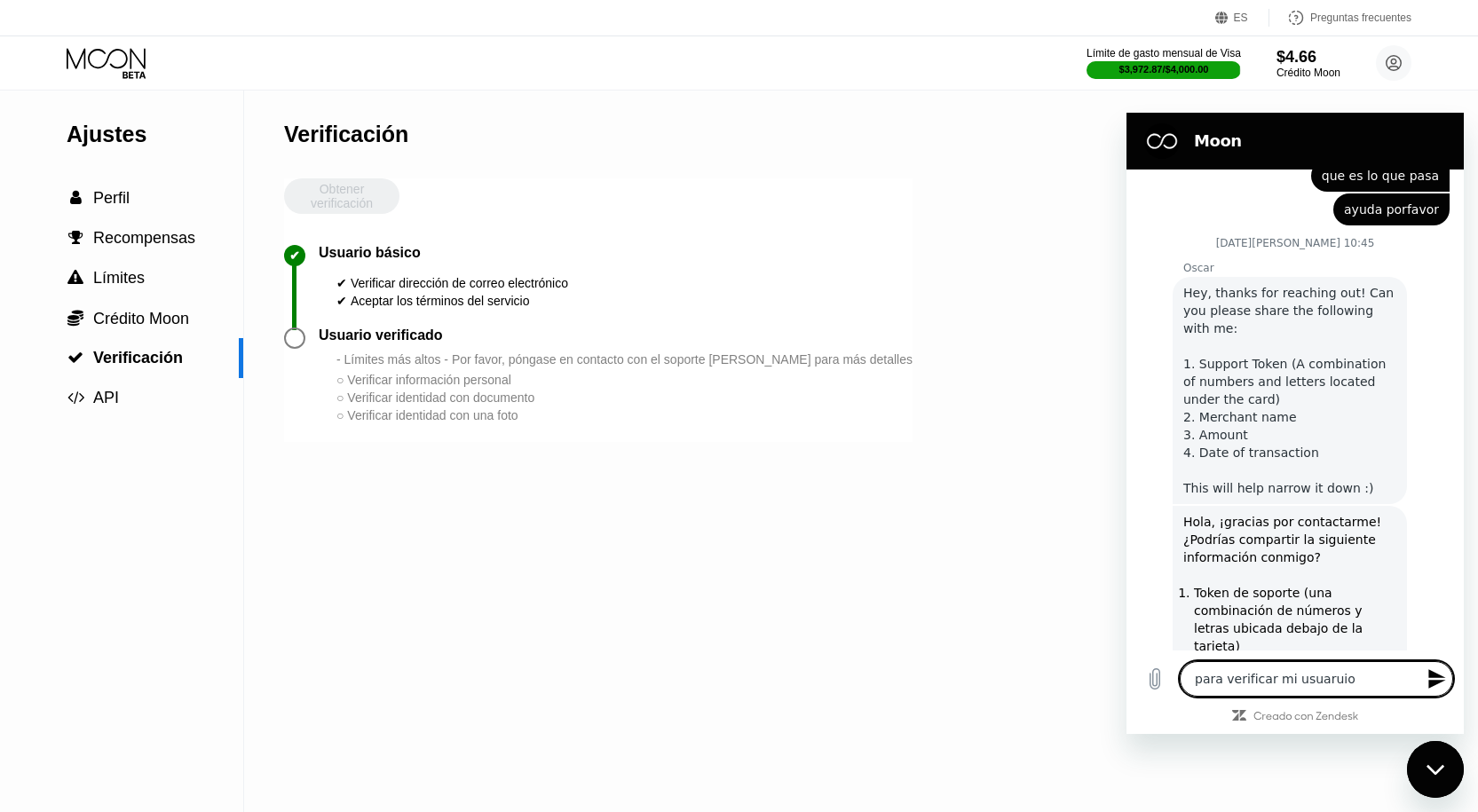
type textarea "x"
type textarea "para verificar mi usuaruio"
type textarea "x"
type textarea "para verificar mi usuarui"
type textarea "x"
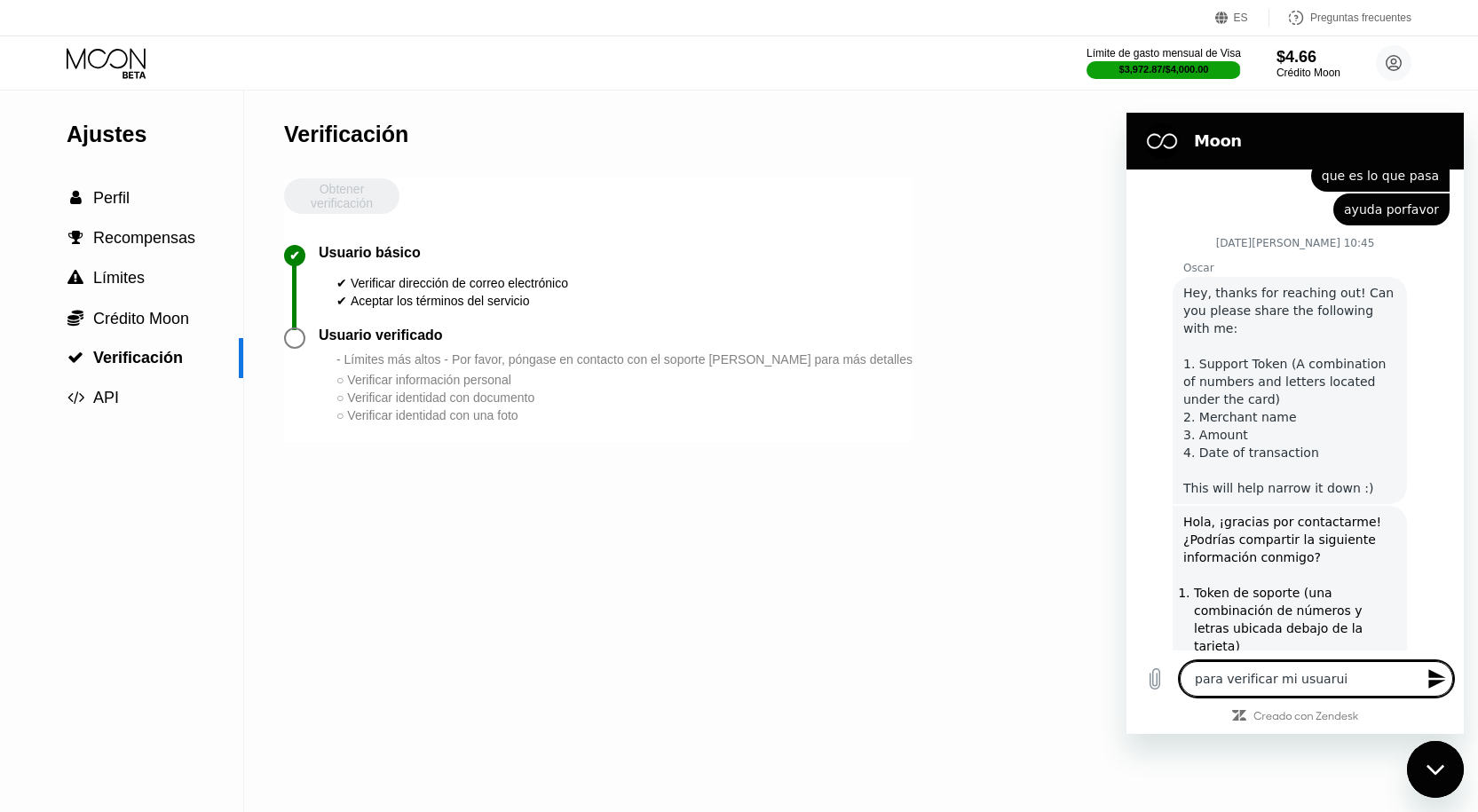
type textarea "para verificar mi usuaru"
type textarea "x"
type textarea "para verificar mi usuar"
type textarea "x"
type textarea "para verificar mi usuari"
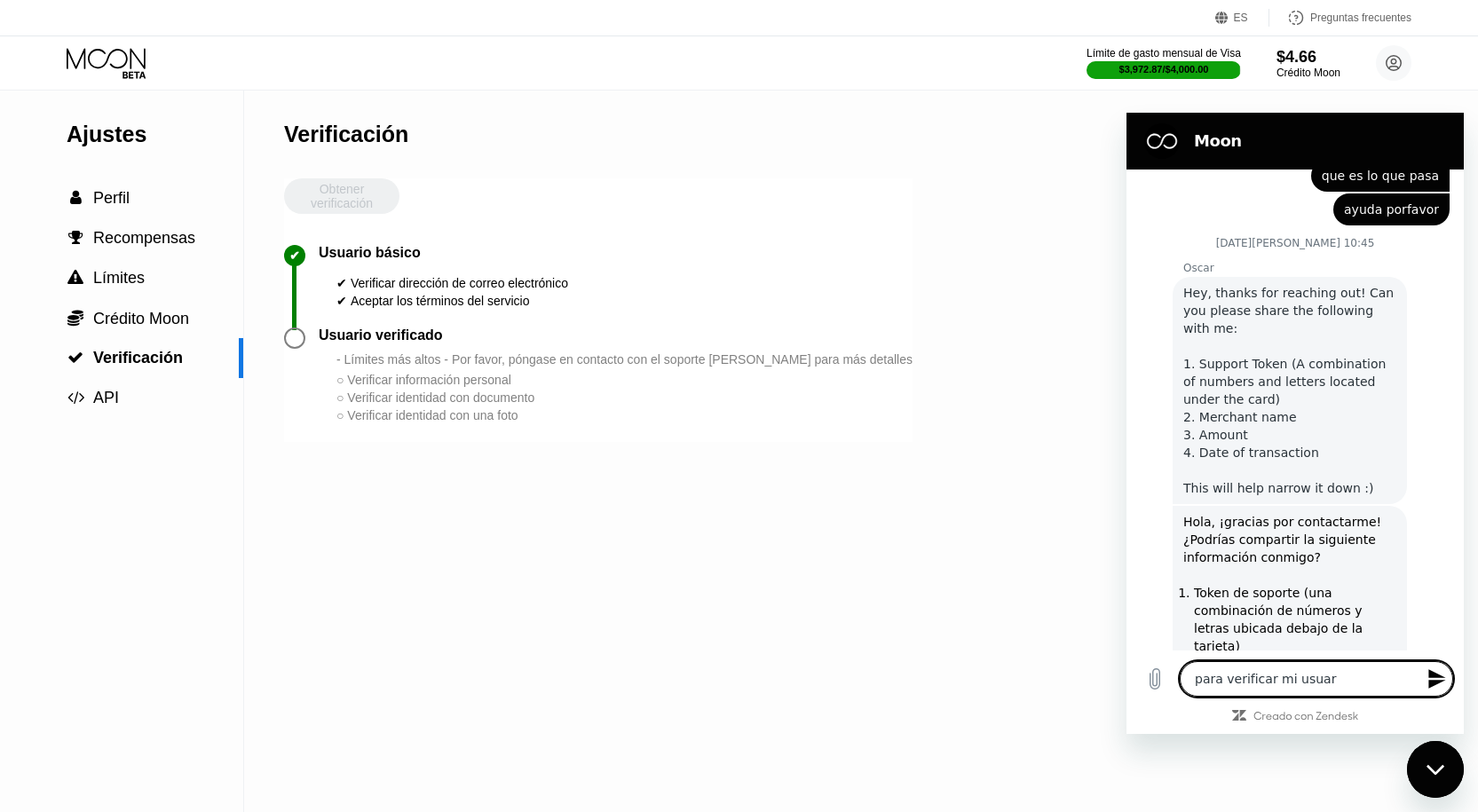
type textarea "x"
type textarea "para verificar mi usuario"
type textarea "x"
type textarea "para verificar mi usuario"
type textarea "x"
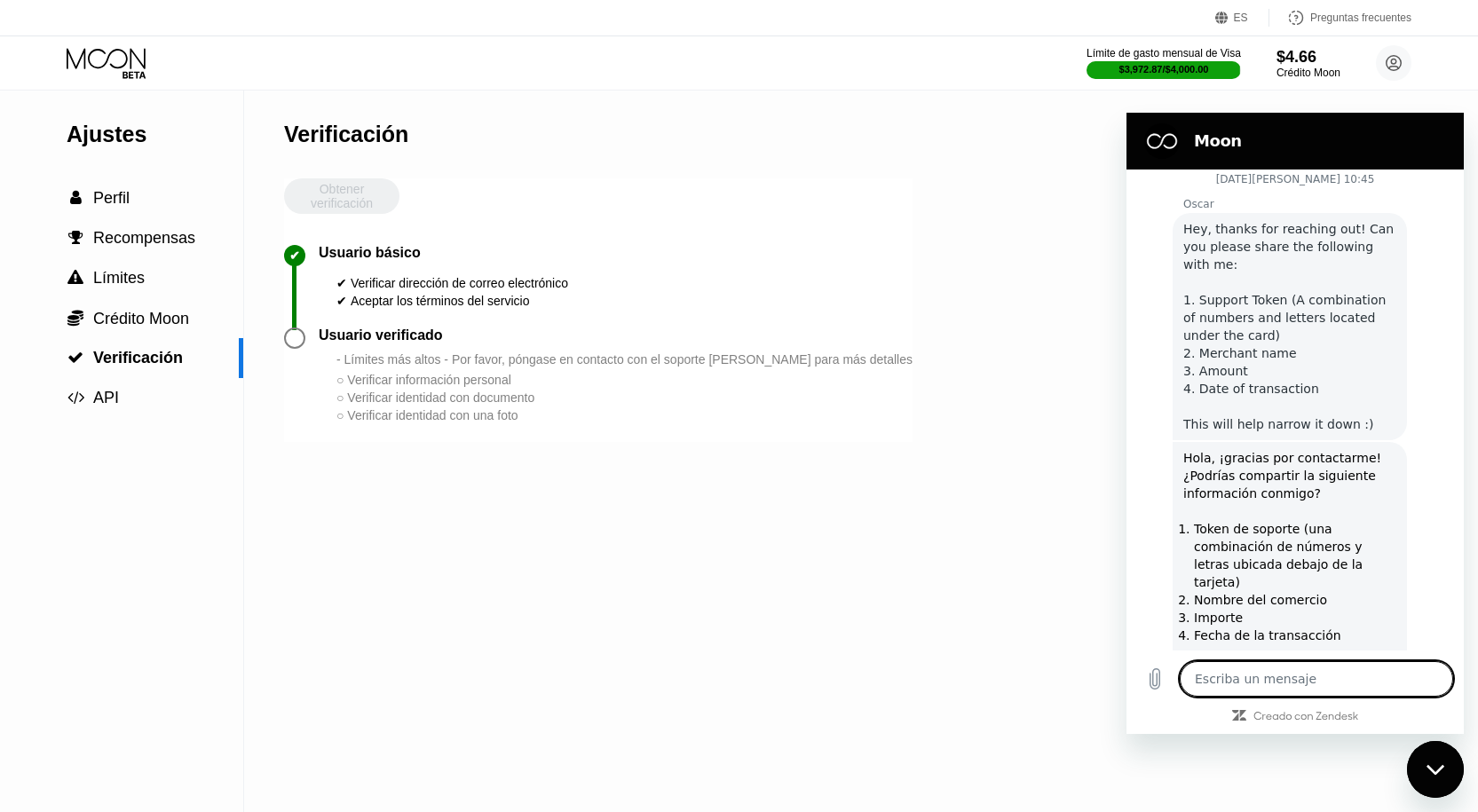
scroll to position [4217, 0]
type textarea "x"
type textarea "p"
type textarea "x"
type textarea "po"
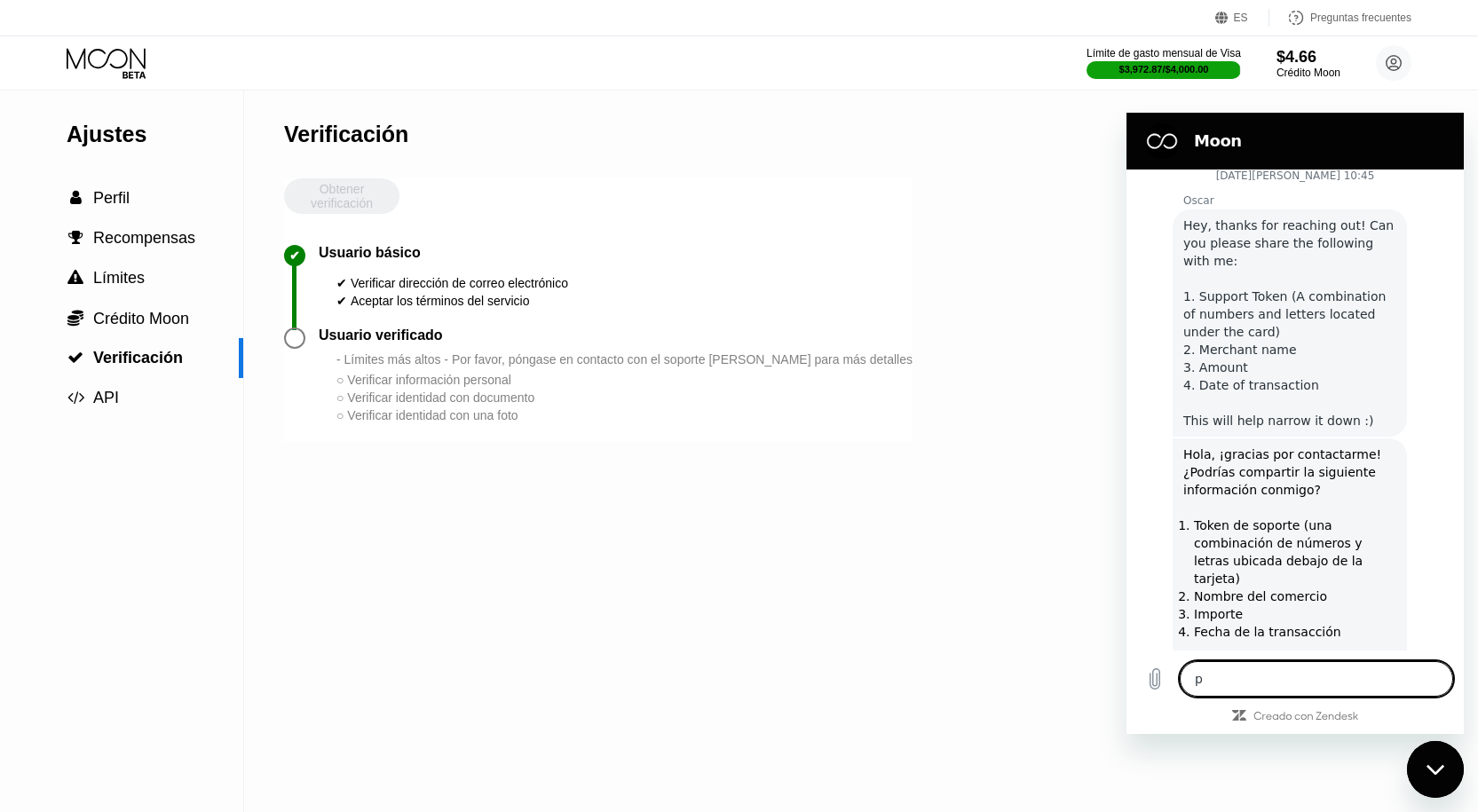
type textarea "x"
type textarea "por"
type textarea "x"
type textarea "porf"
type textarea "x"
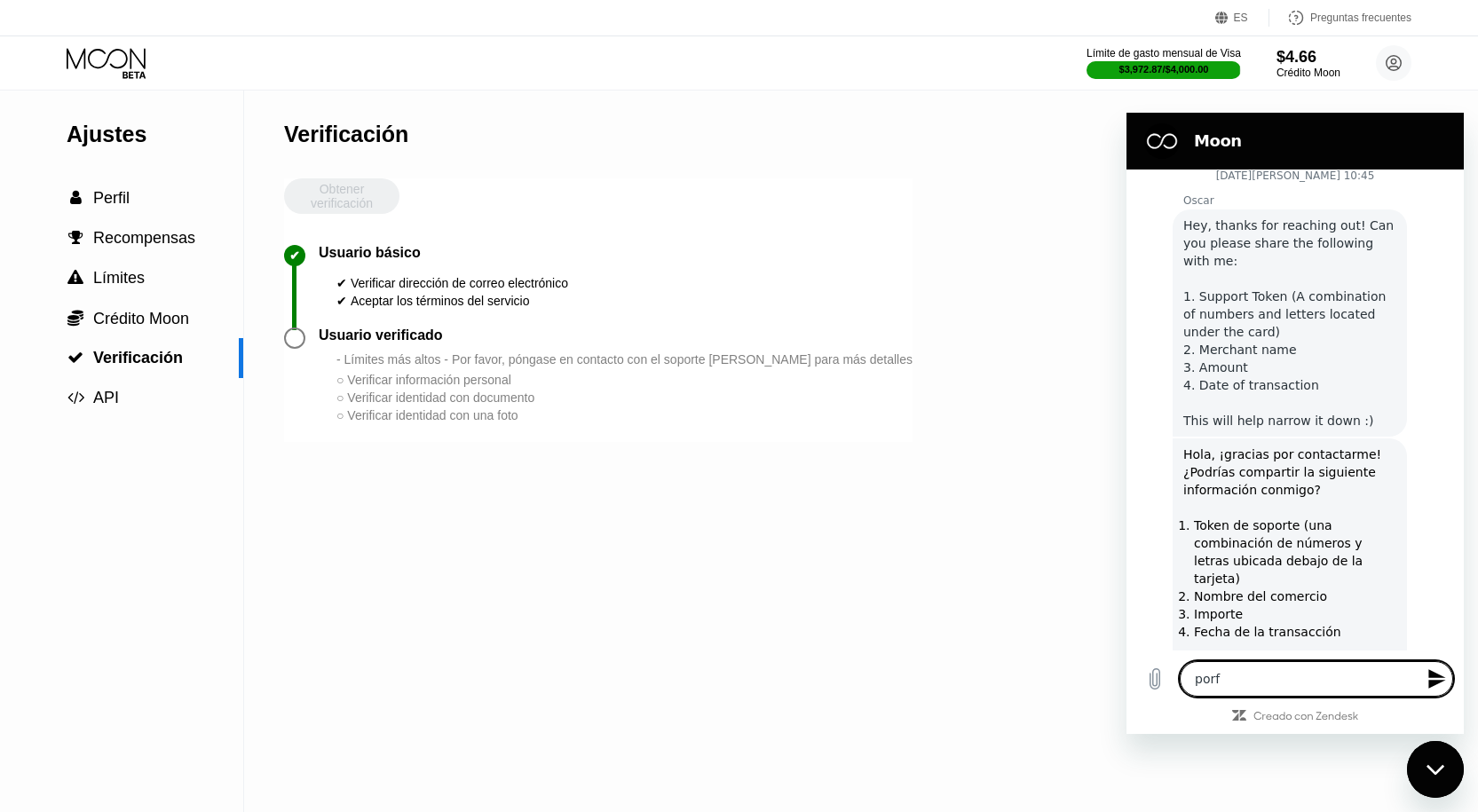
type textarea "porfa"
type textarea "x"
type textarea "porfav"
type textarea "x"
type textarea "porfavo"
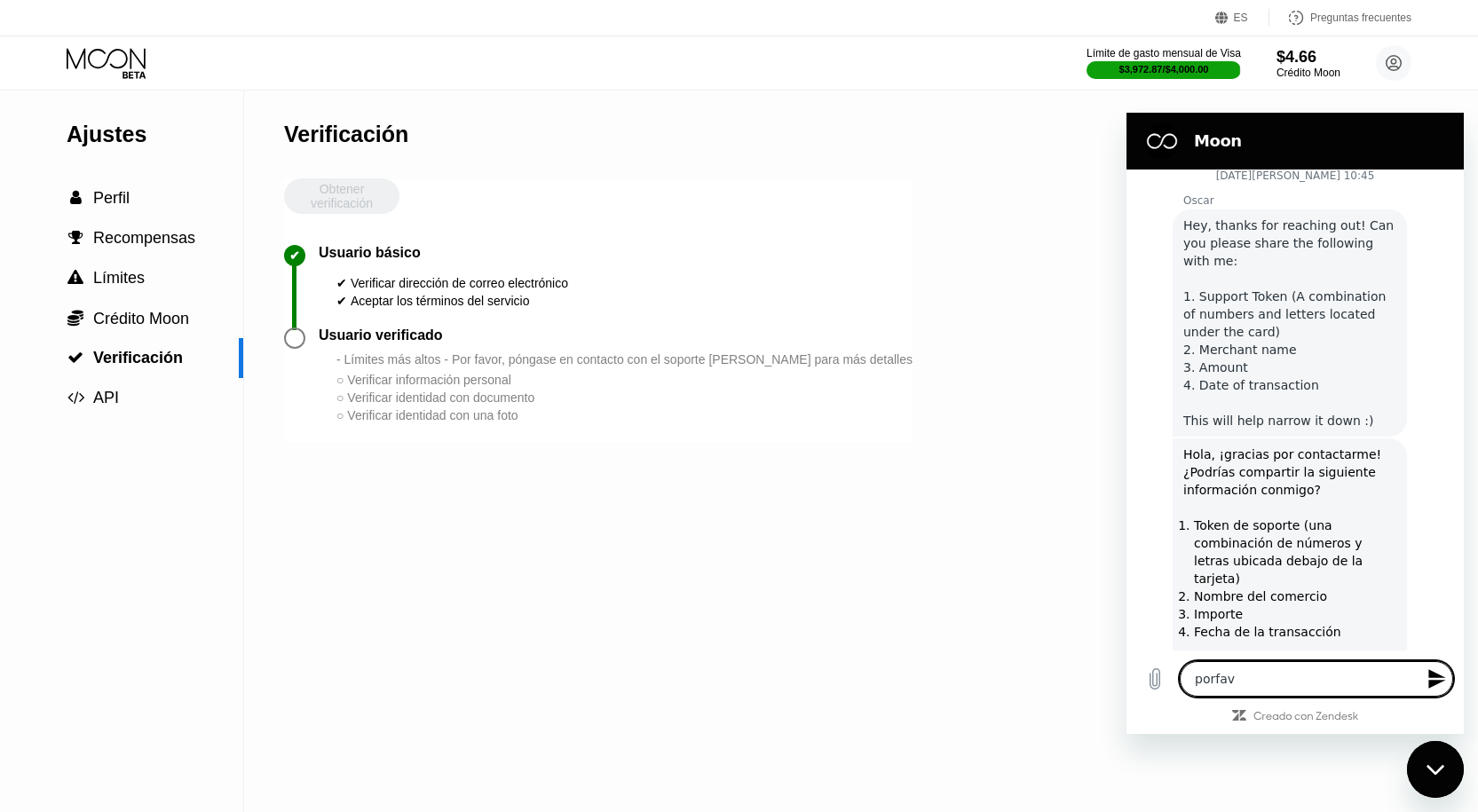
type textarea "x"
type textarea "porfavoer"
type textarea "x"
type textarea "porfavoer"
type textarea "x"
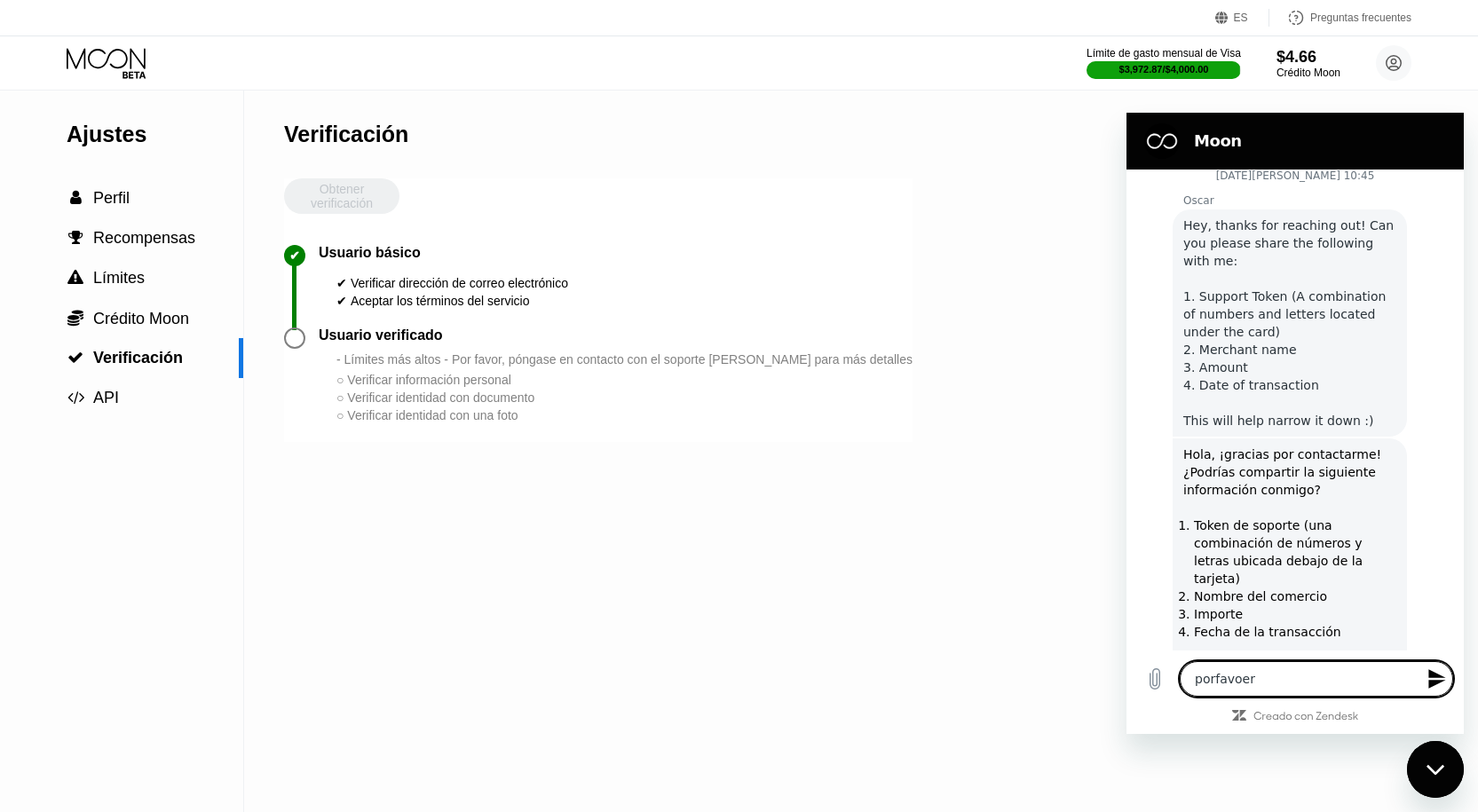
type textarea "porfavoer"
type textarea "x"
type textarea "porfavoe"
type textarea "x"
type textarea "porfavo"
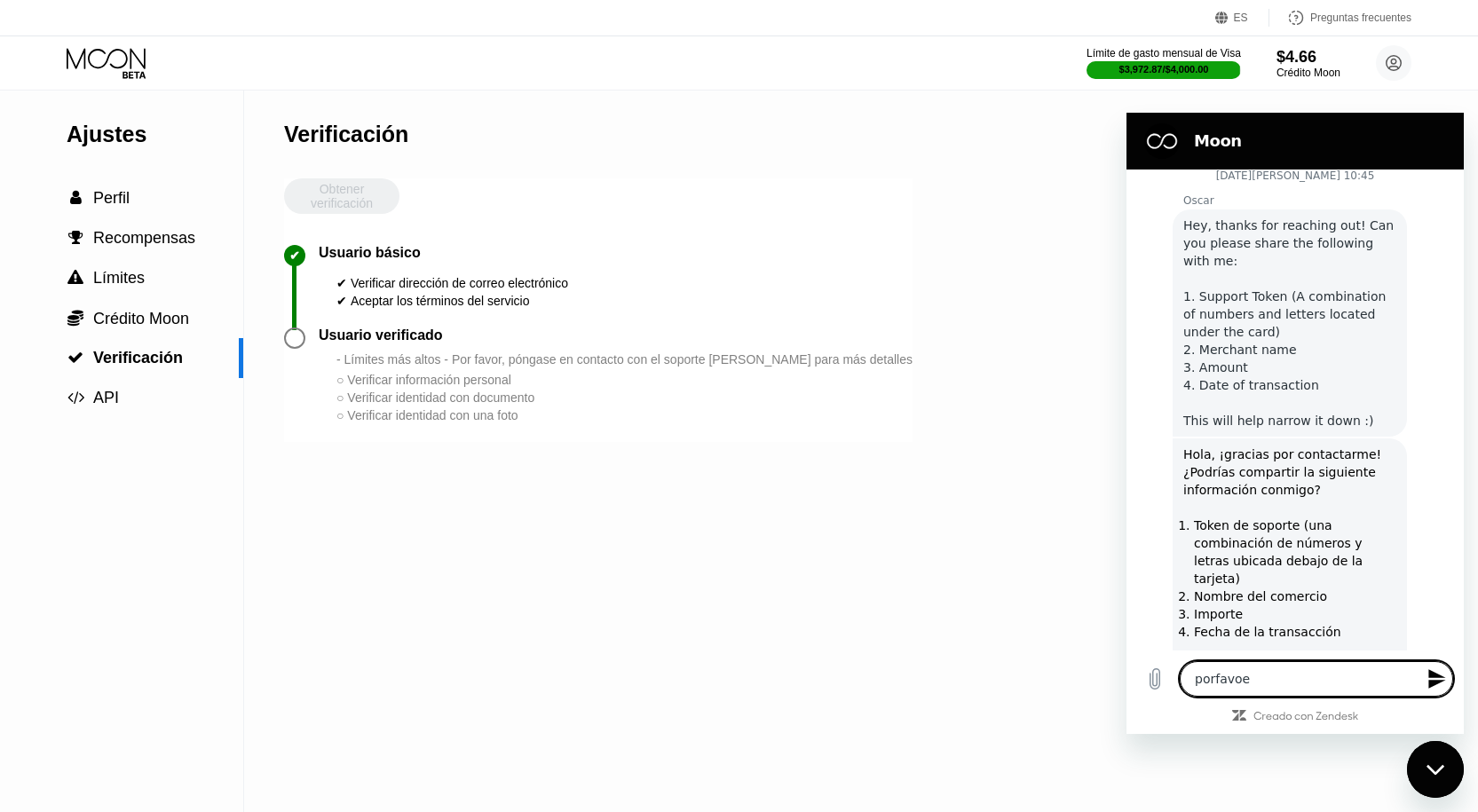
type textarea "x"
type textarea "porfavor"
type textarea "x"
type textarea "porfavor"
type textarea "x"
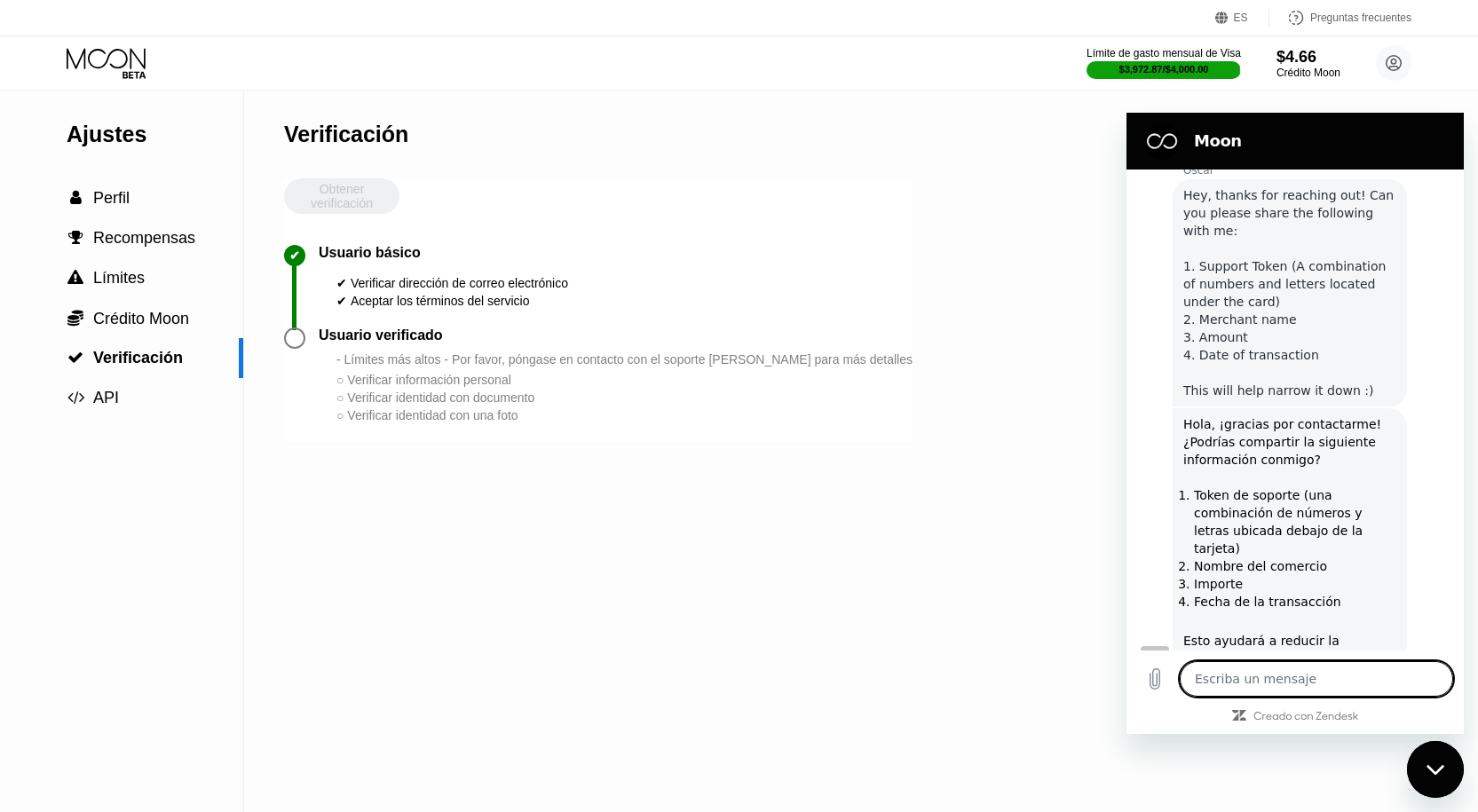
scroll to position [4251, 0]
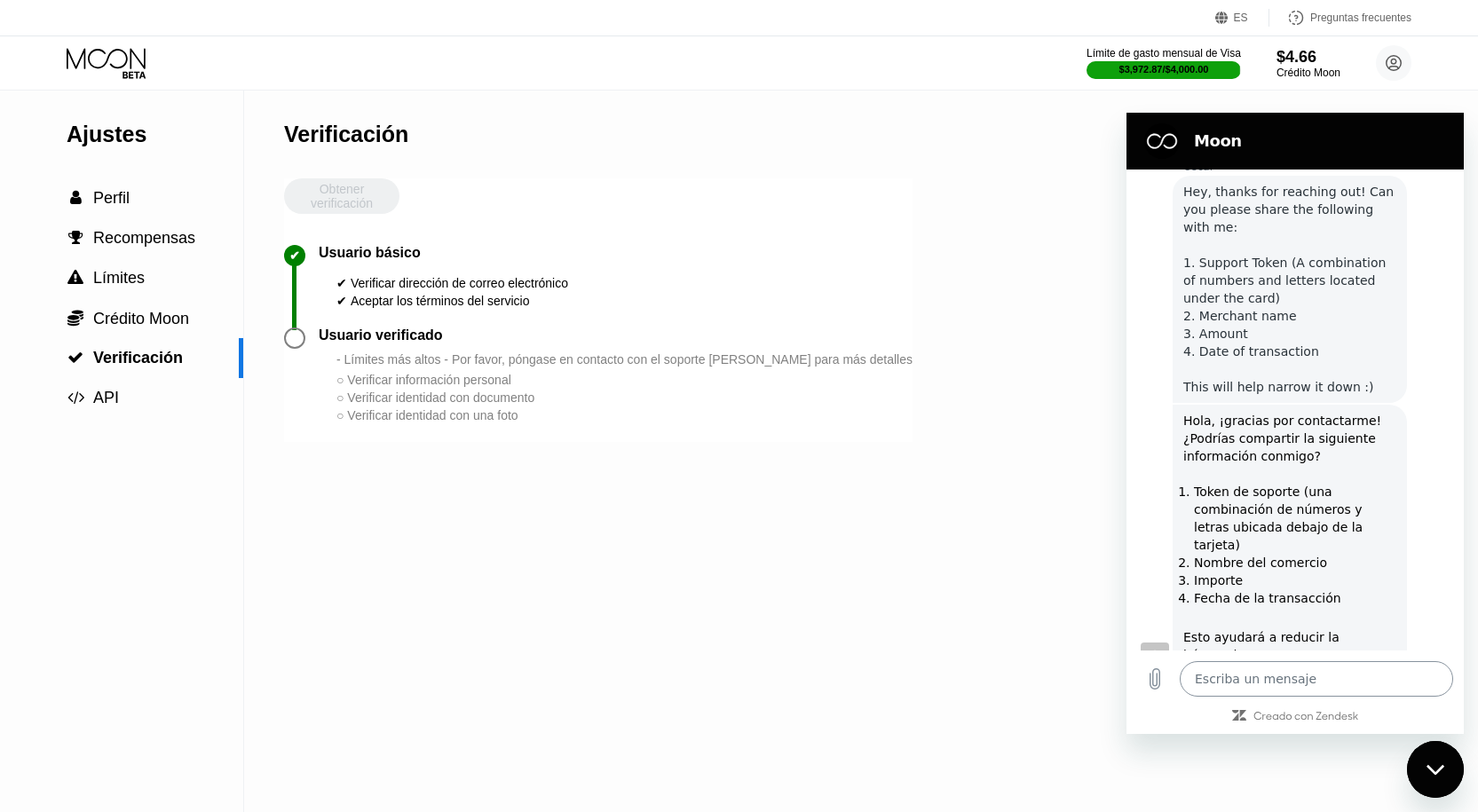
click at [1268, 684] on textarea at bounding box center [1317, 679] width 273 height 36
type textarea "x"
click at [369, 196] on div "Obtener verificación" at bounding box center [341, 211] width 115 height 67
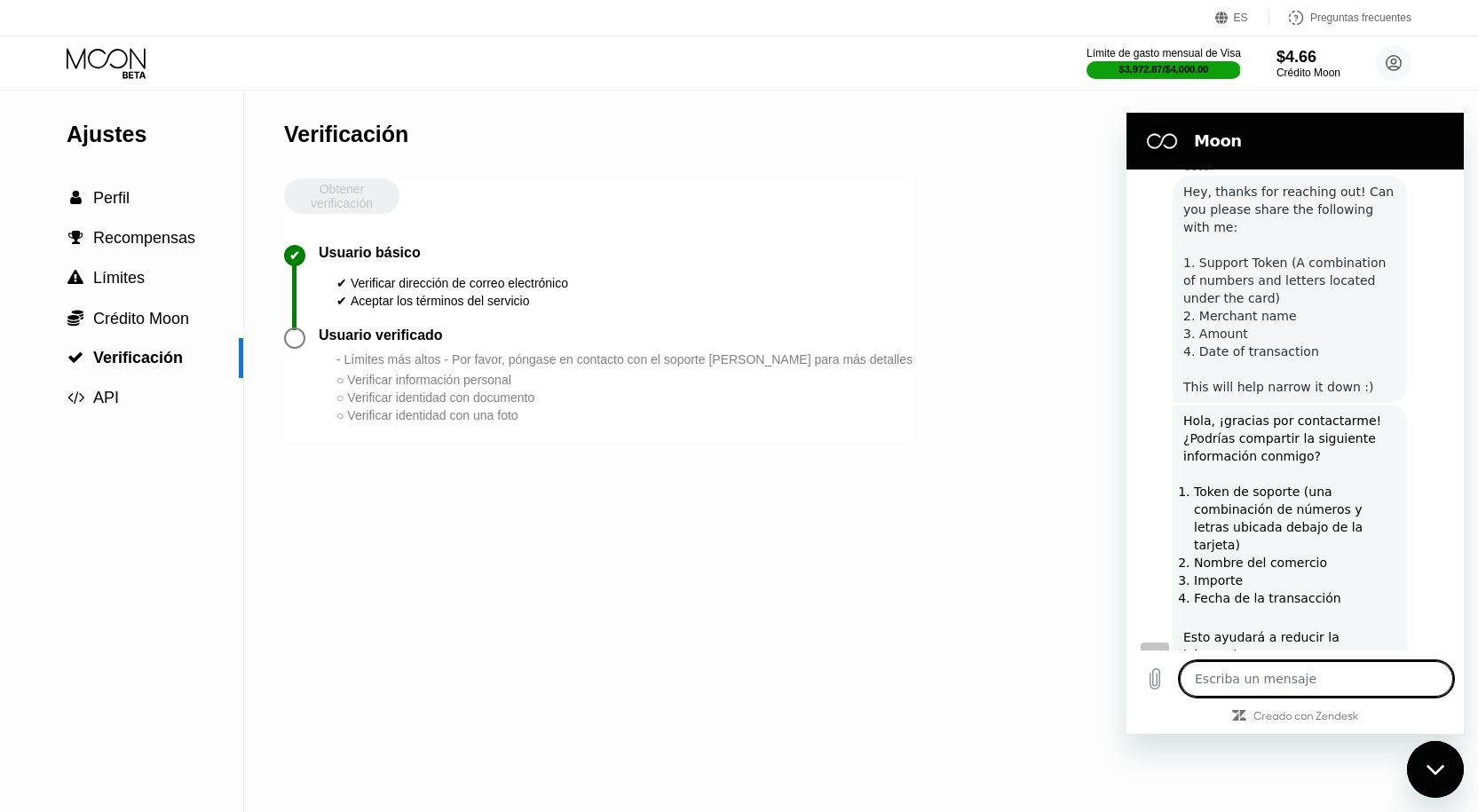
click at [1246, 676] on textarea at bounding box center [1317, 679] width 273 height 36
type textarea "o"
type textarea "x"
type textarea "op"
type textarea "x"
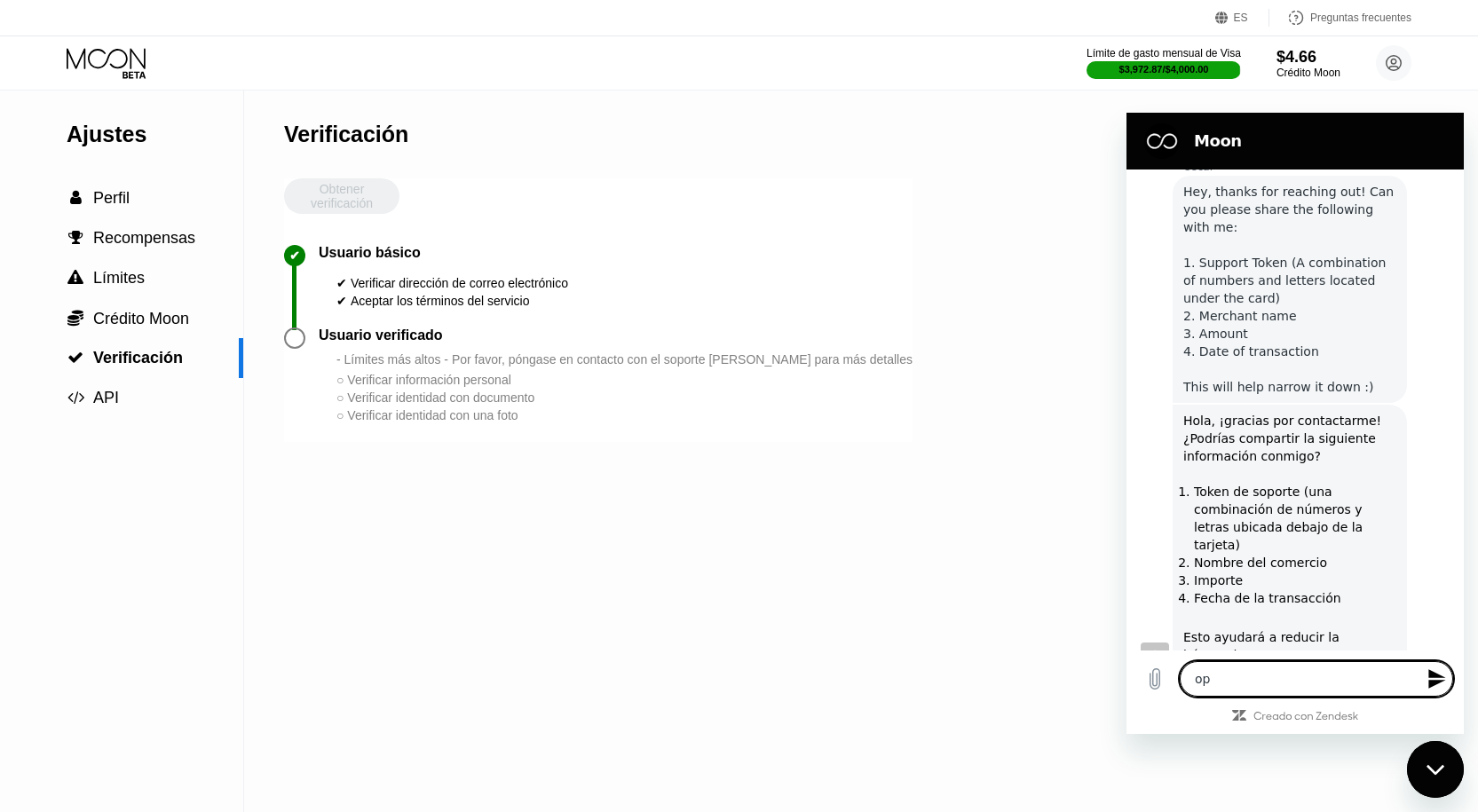
type textarea "ope"
type textarea "x"
type textarea "oper"
type textarea "x"
type textarea "opera"
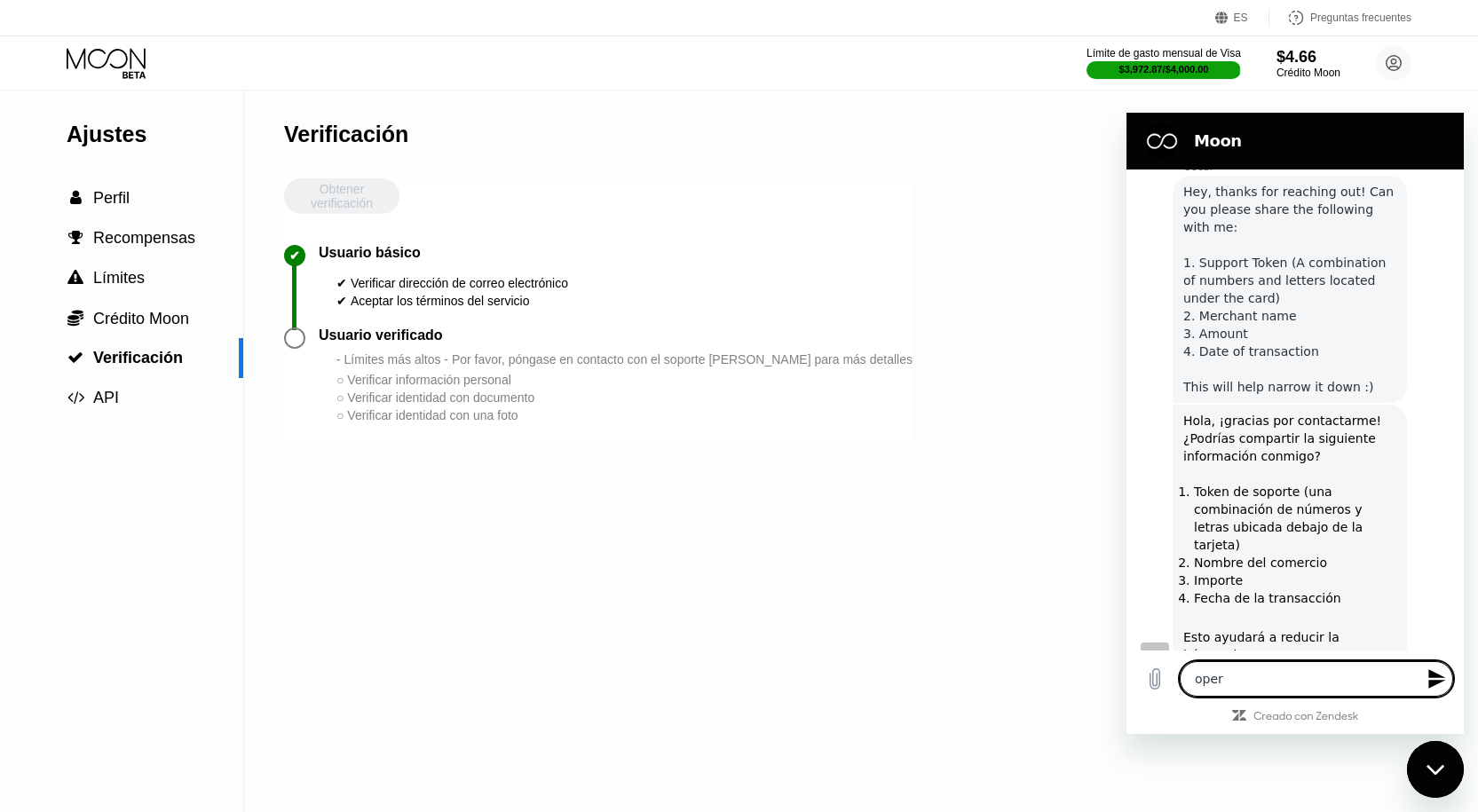
type textarea "x"
type textarea "operad"
type textarea "x"
type textarea "operadp"
type textarea "x"
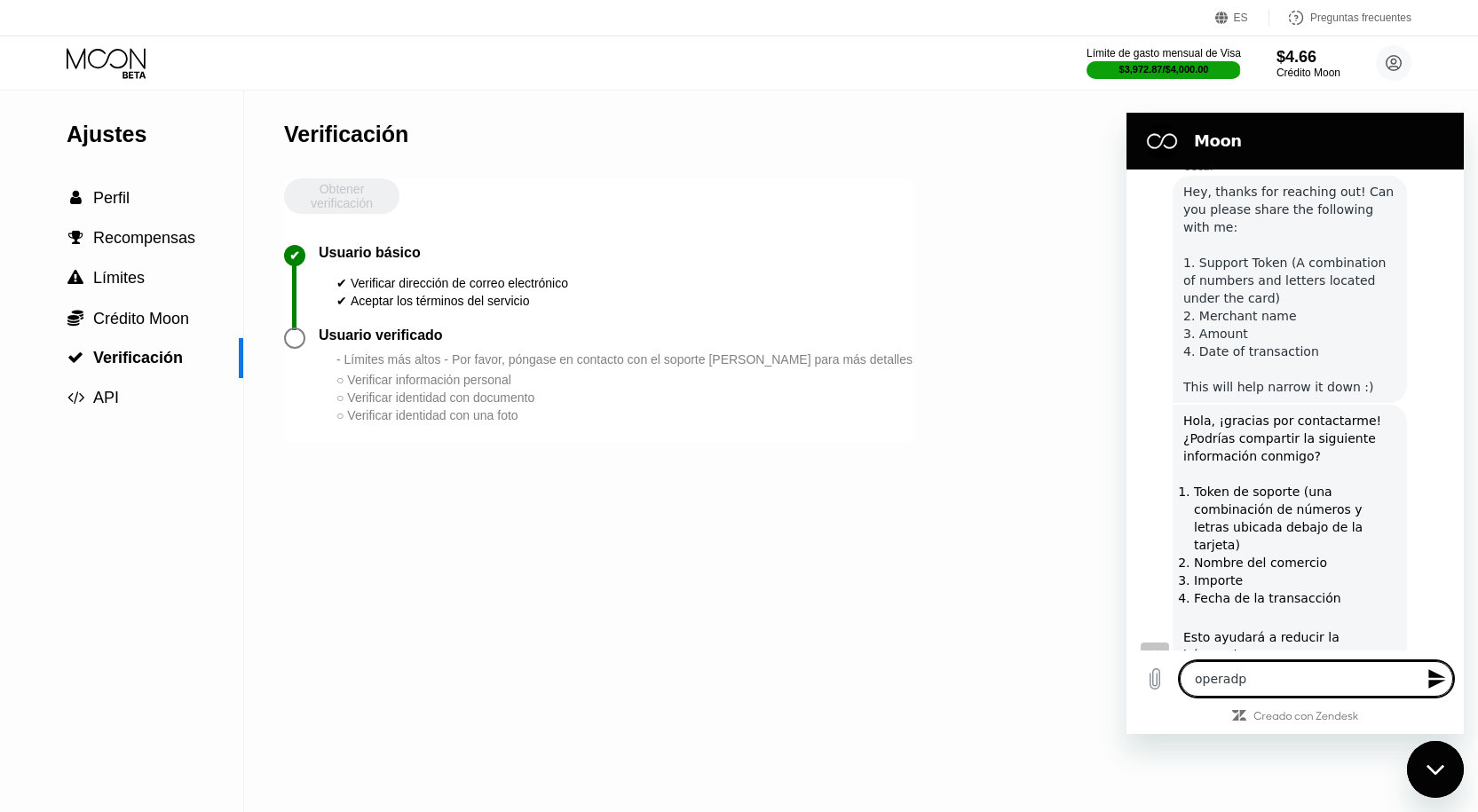
type textarea "operadpr"
type textarea "x"
type textarea "operadp"
type textarea "x"
type textarea "operad"
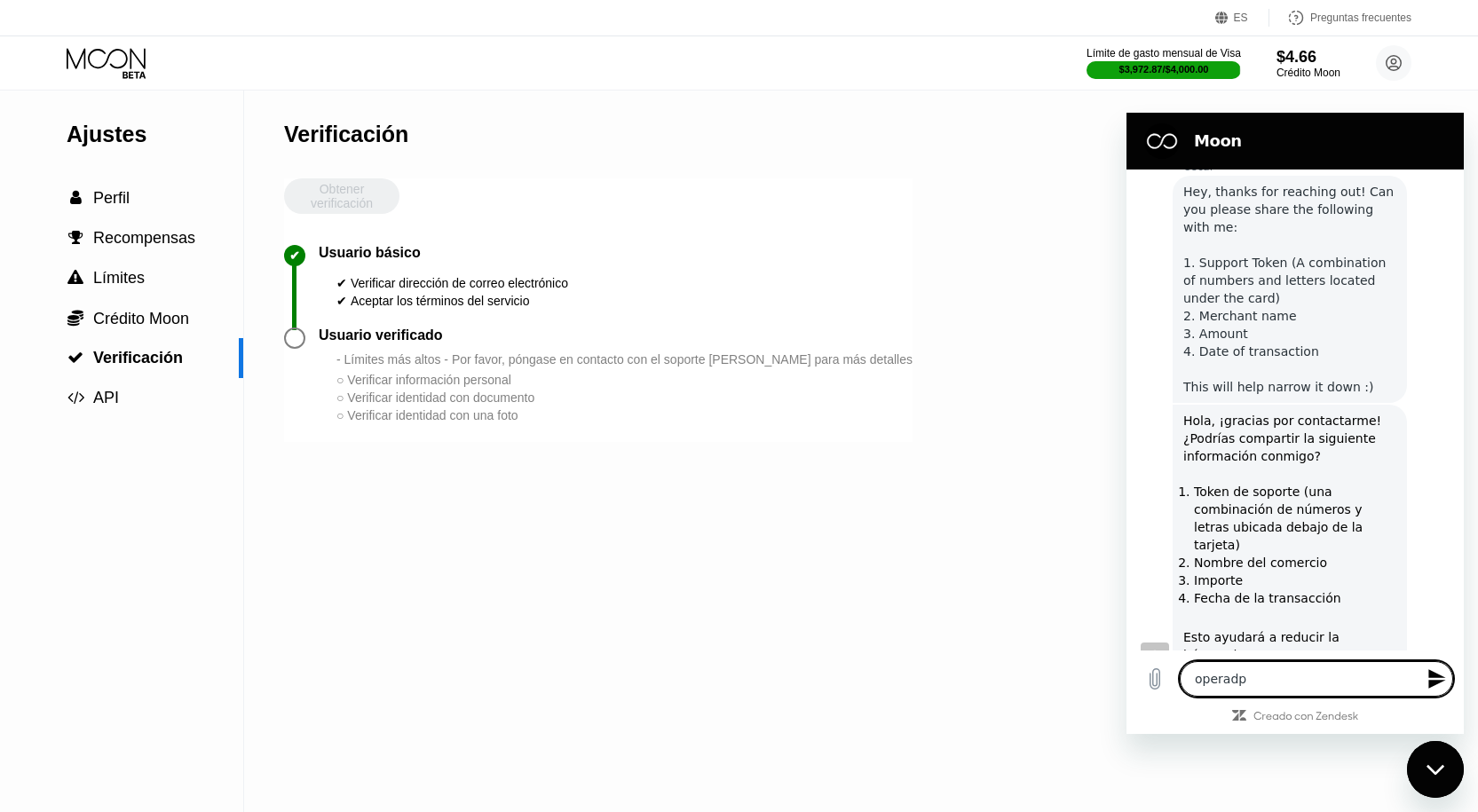
type textarea "x"
type textarea "operado"
type textarea "x"
type textarea "operador"
type textarea "x"
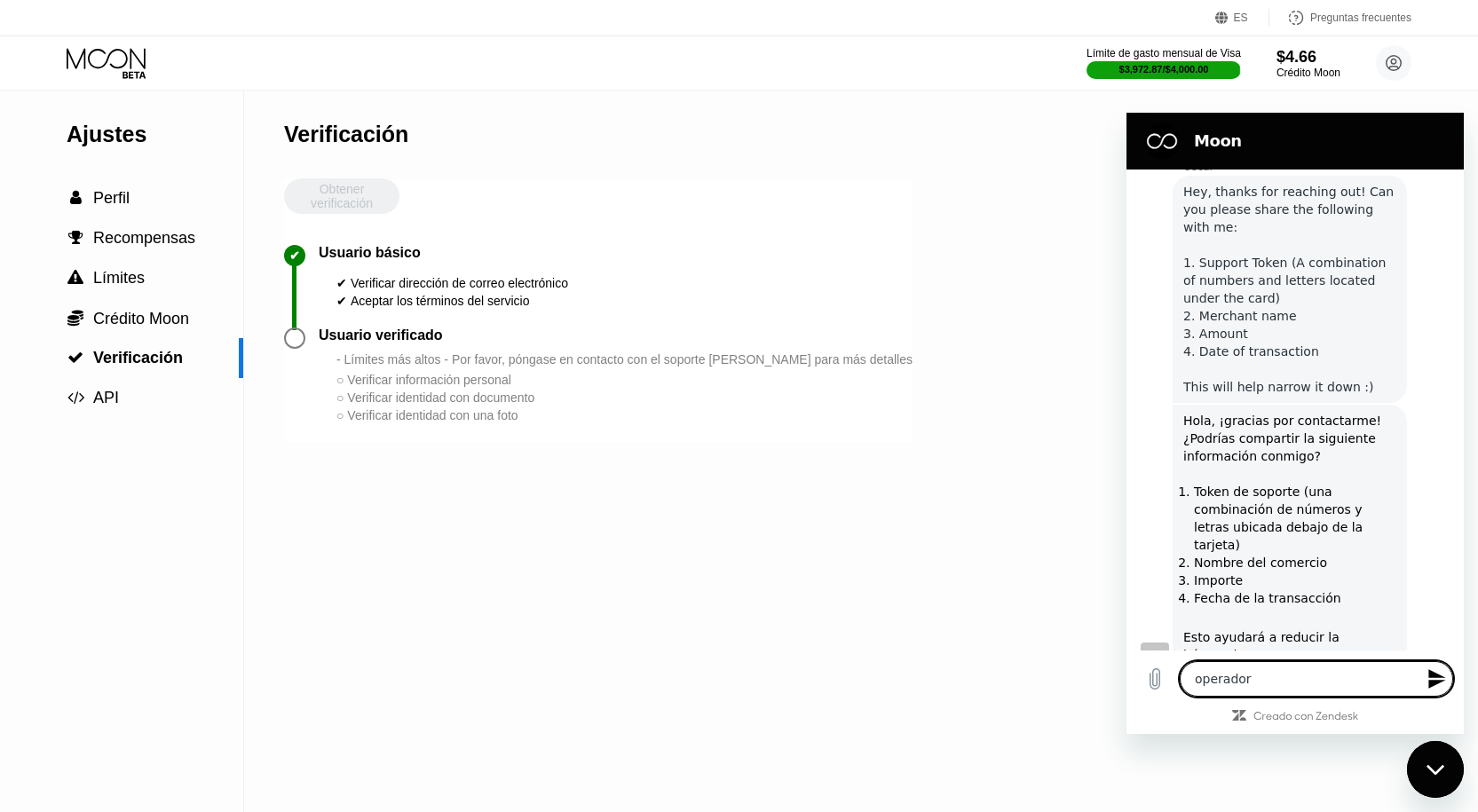
type textarea "operador"
type textarea "x"
type textarea "operador p"
type textarea "x"
type textarea "operador po"
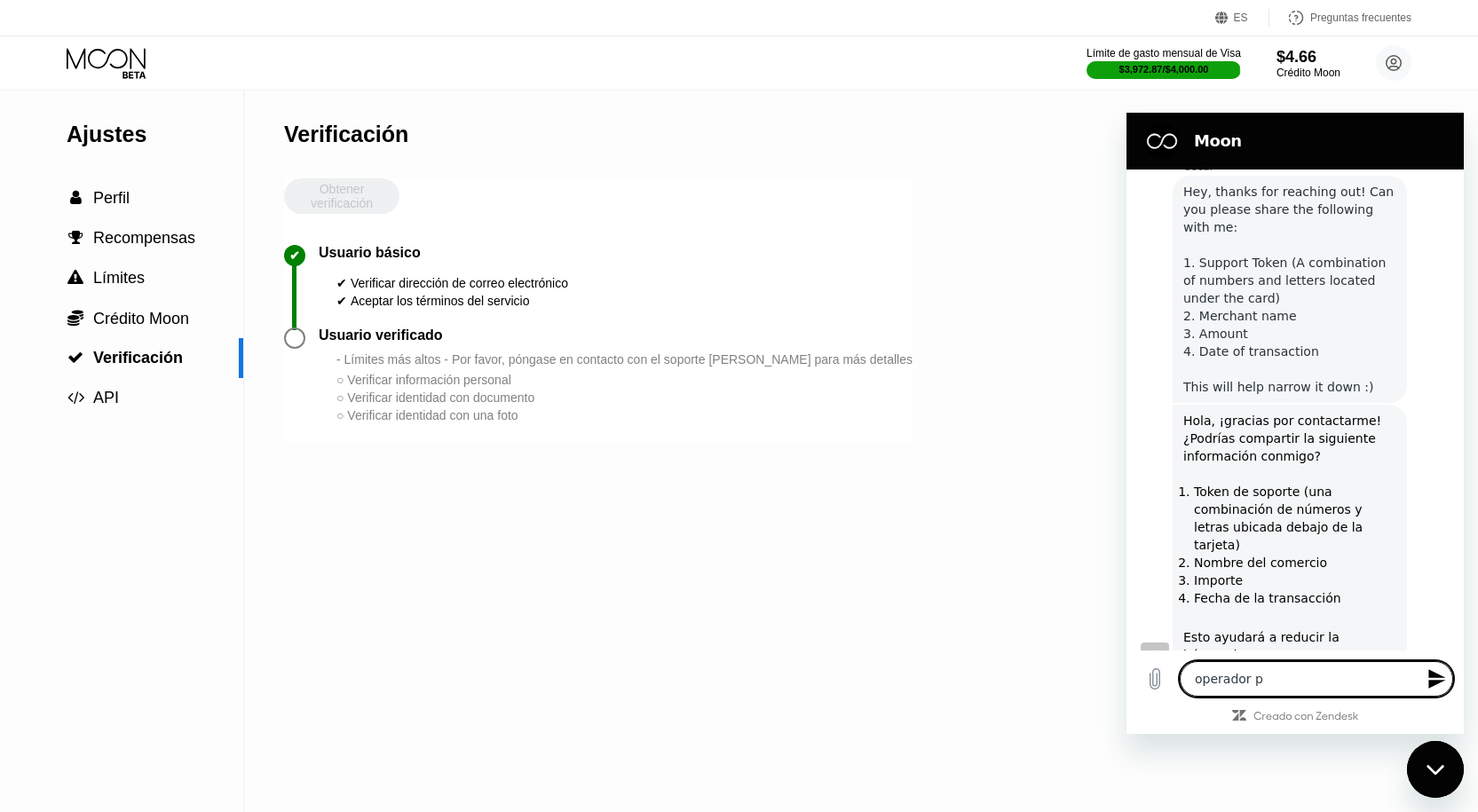
type textarea "x"
type textarea "operador por"
type textarea "x"
type textarea "operador porf"
type textarea "x"
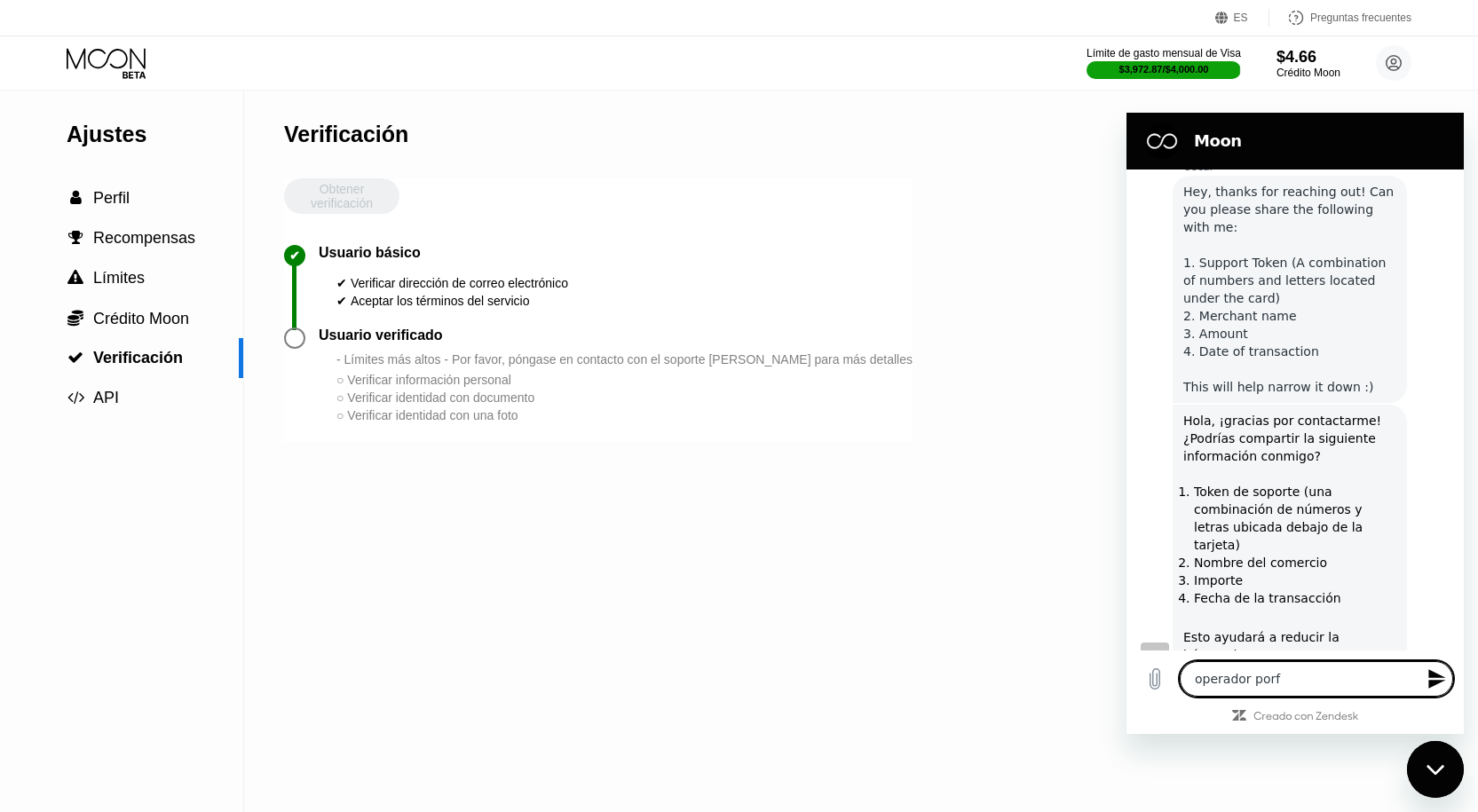
type textarea "operador porfa"
type textarea "x"
type textarea "operador porfas"
type textarea "x"
type textarea "operador porfa"
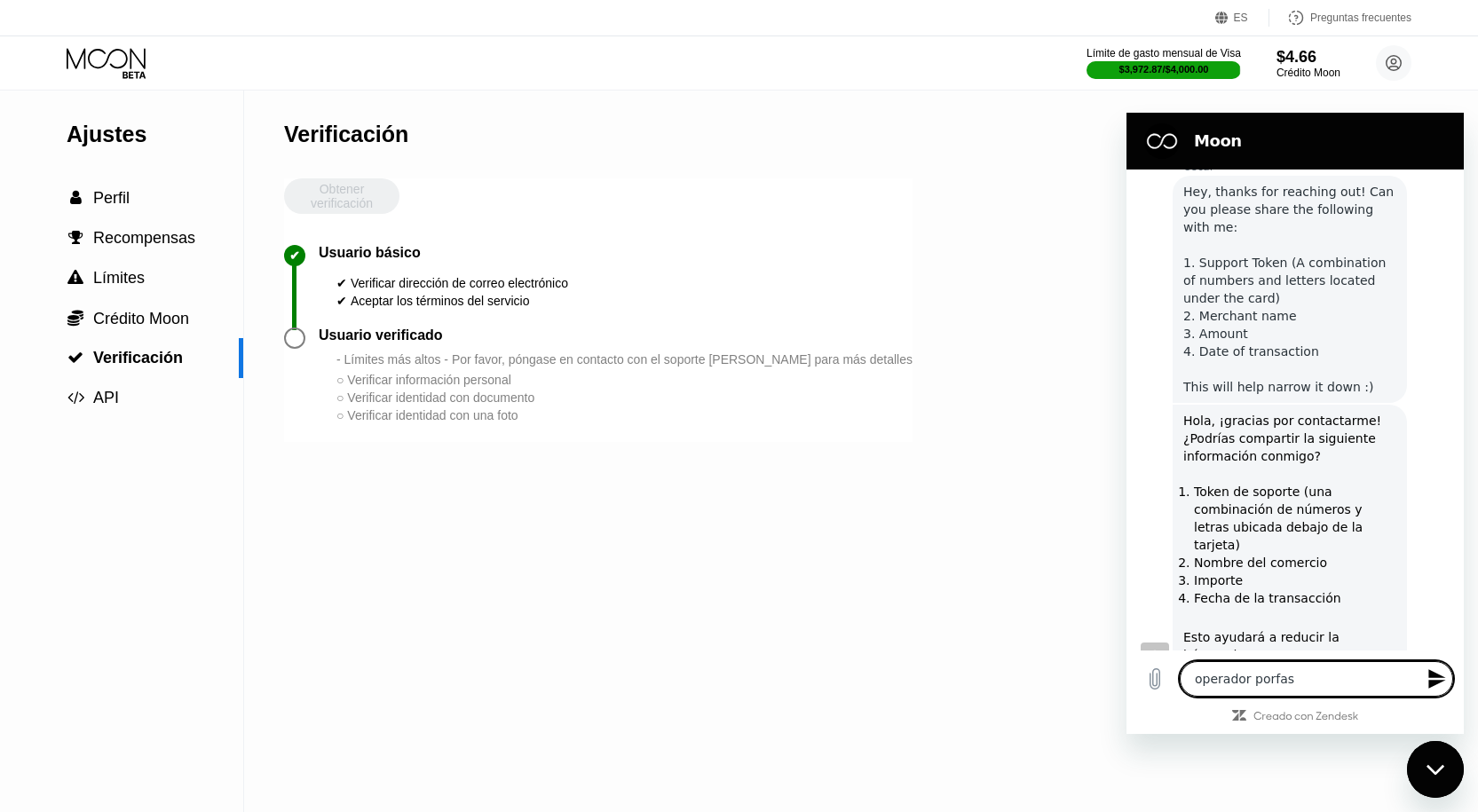
type textarea "x"
type textarea "operador porfav"
type textarea "x"
type textarea "operador porfavo"
type textarea "x"
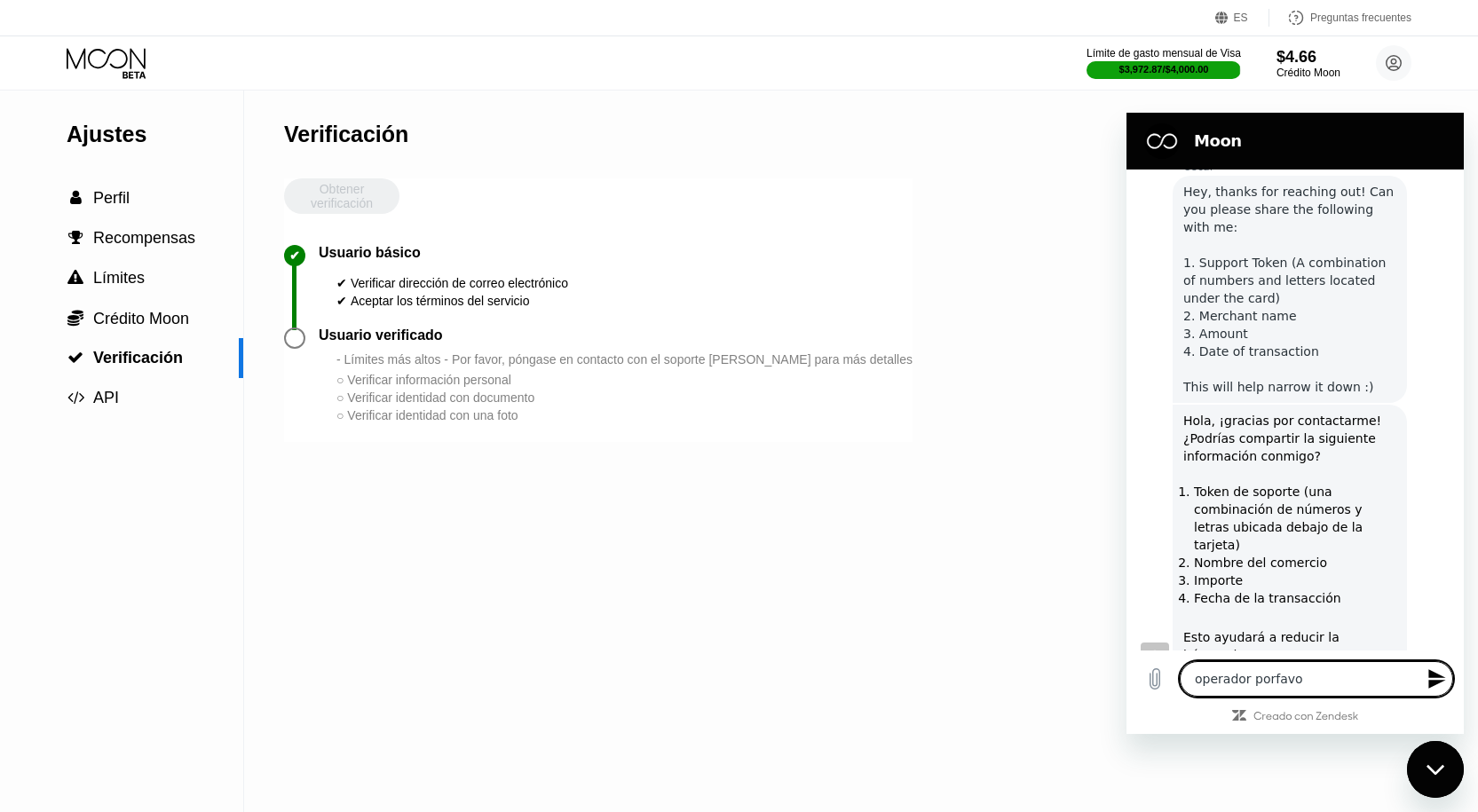
type textarea "operador porfavor"
type textarea "x"
type textarea "operador porfavor"
type textarea "x"
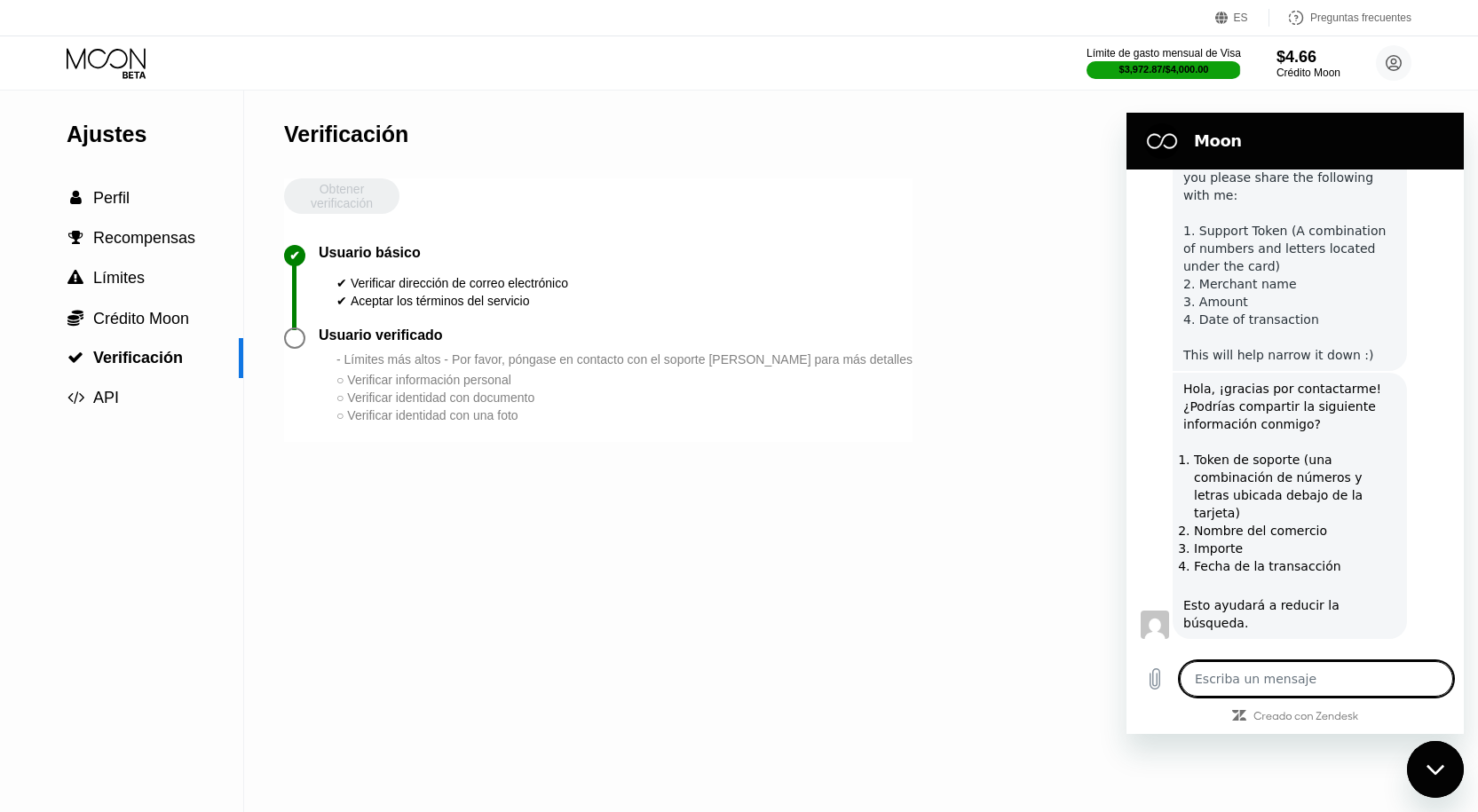
type textarea "x"
type textarea "q"
type textarea "x"
type textarea "qu"
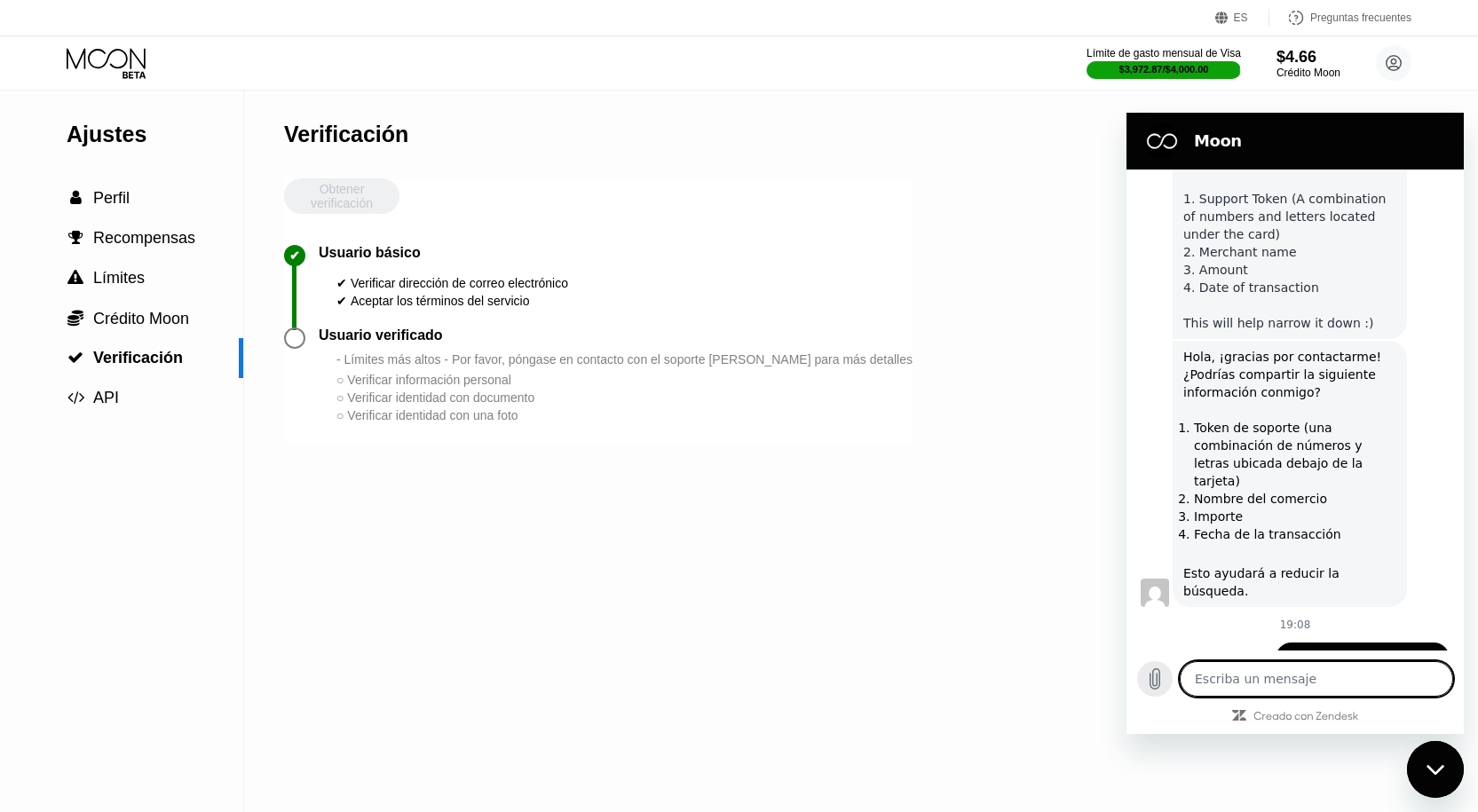
scroll to position [4319, 0]
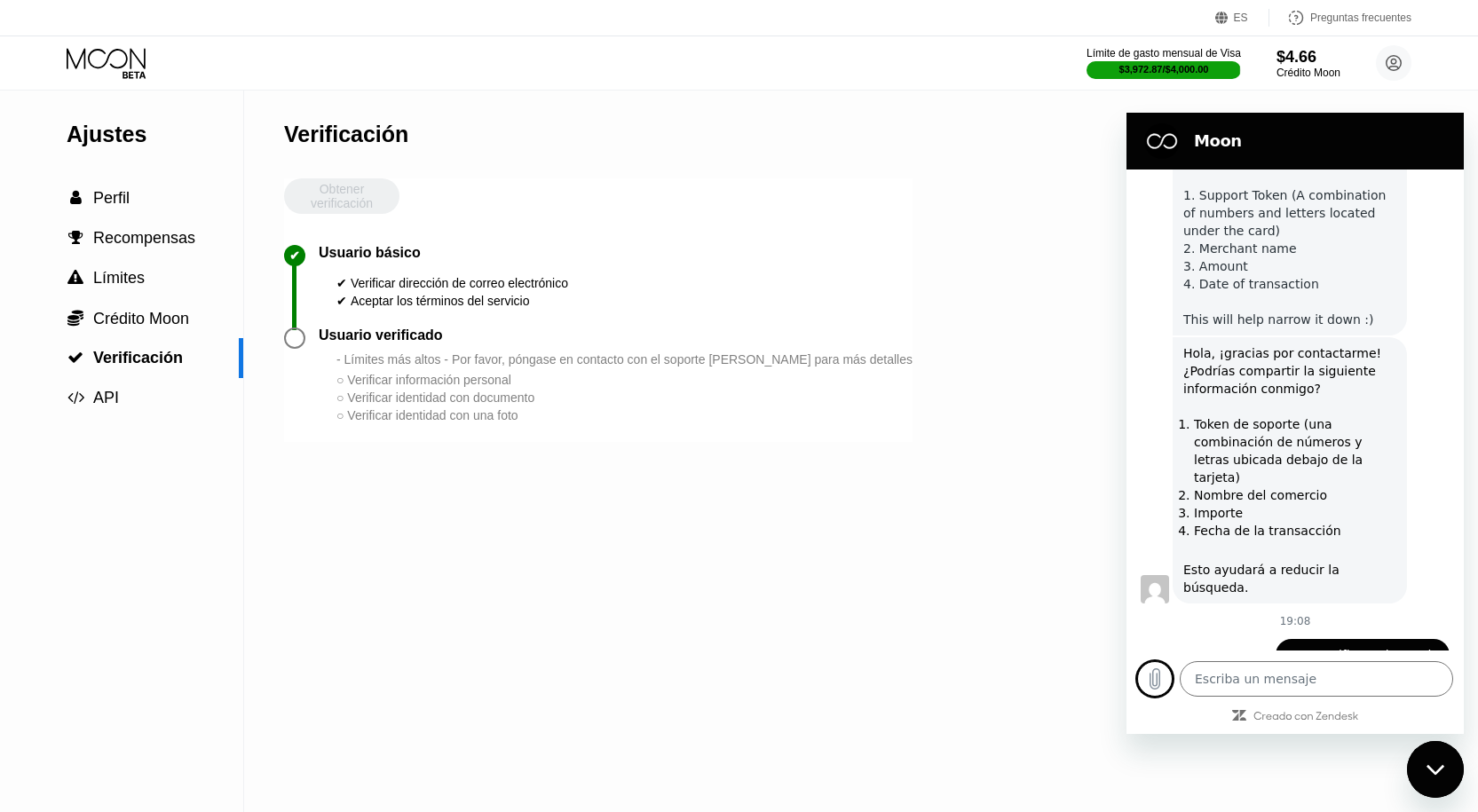
click at [439, 366] on font "- Límites más altos - Por favor, póngase en contacto con el soporte [PERSON_NAM…" at bounding box center [624, 359] width 577 height 15
click at [1334, 714] on icon "Creado con Zendesk: visitar el sitio web de Zendesk en una pestaña nueva" at bounding box center [1306, 717] width 106 height 11
click at [1265, 668] on textarea at bounding box center [1317, 679] width 273 height 36
click at [1081, 809] on div "Ajustes  Perfil  Recompensas  Límites  Crédito Moon  Verificación  API Ve…" at bounding box center [739, 451] width 1478 height 722
